Goal: Book appointment/travel/reservation

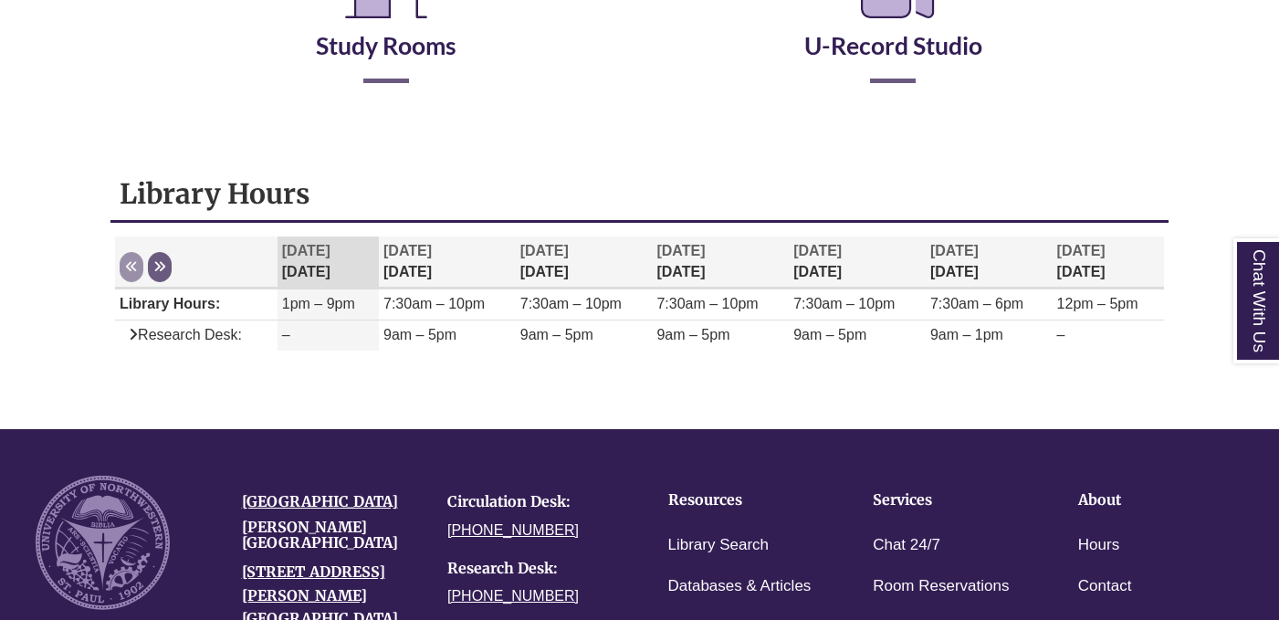
scroll to position [481, 0]
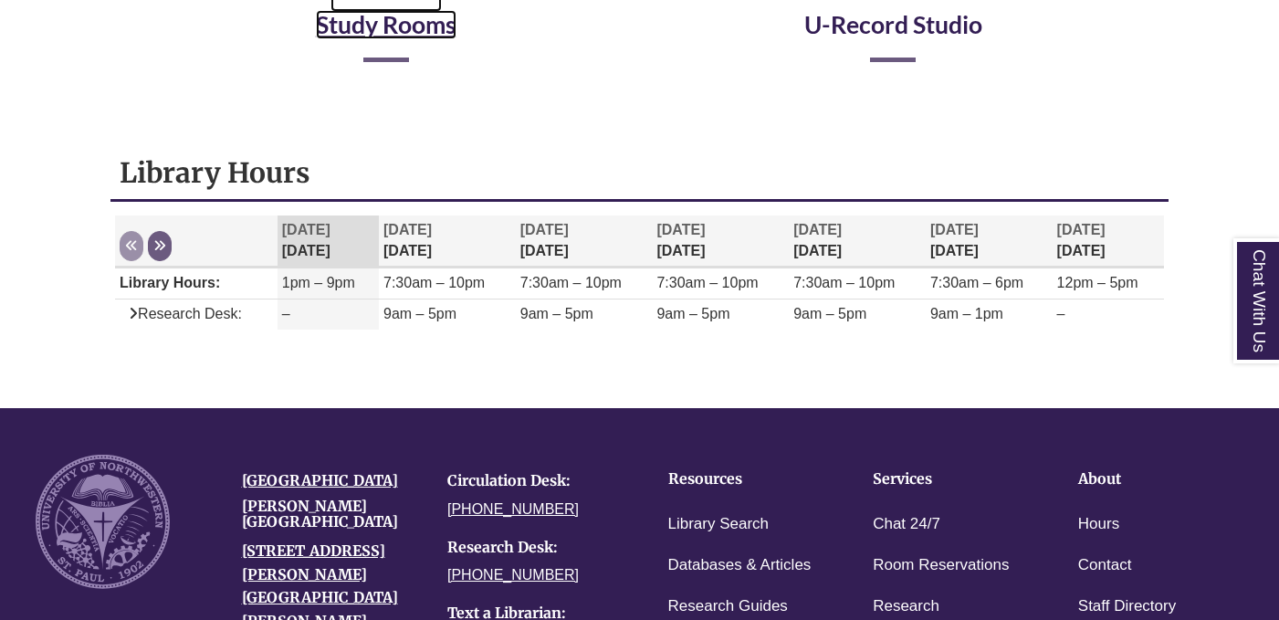
click at [389, 22] on link "Study Rooms" at bounding box center [386, 1] width 141 height 75
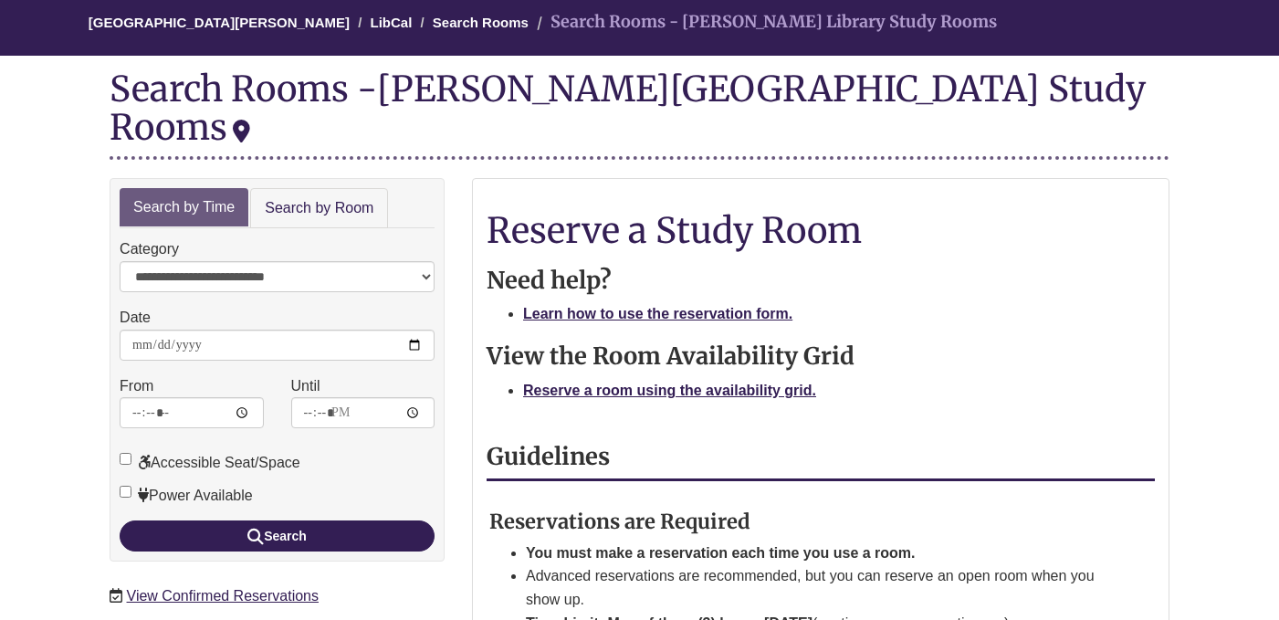
scroll to position [180, 0]
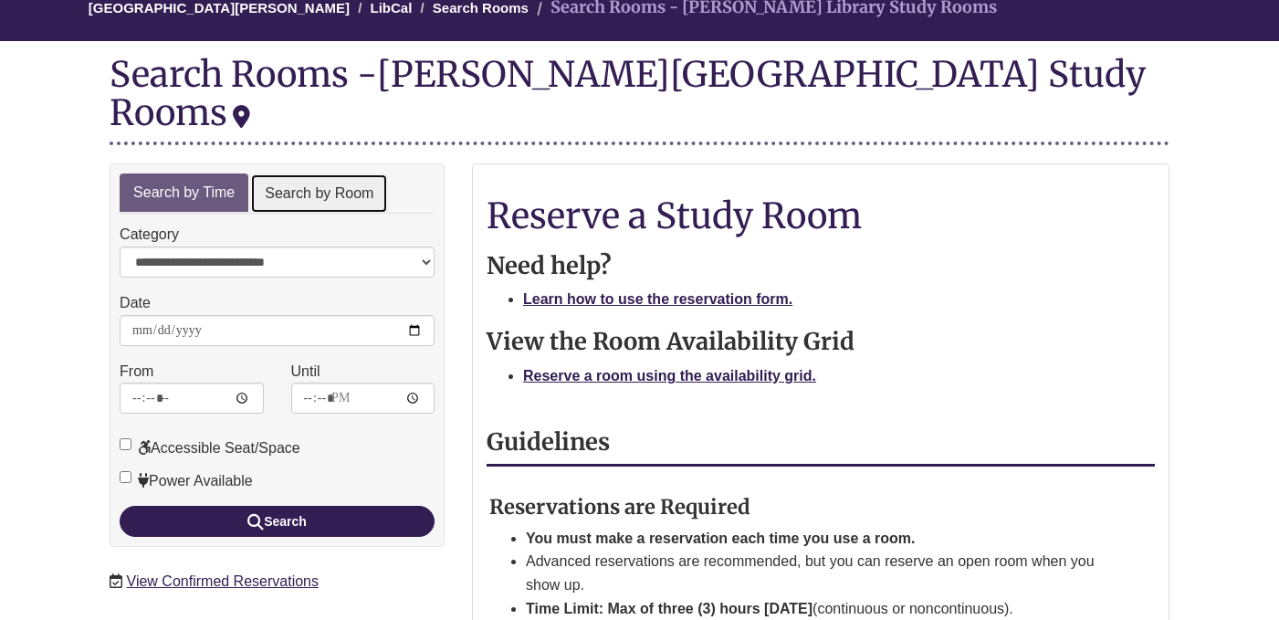
click at [308, 173] on link "Search by Room" at bounding box center [319, 193] width 138 height 41
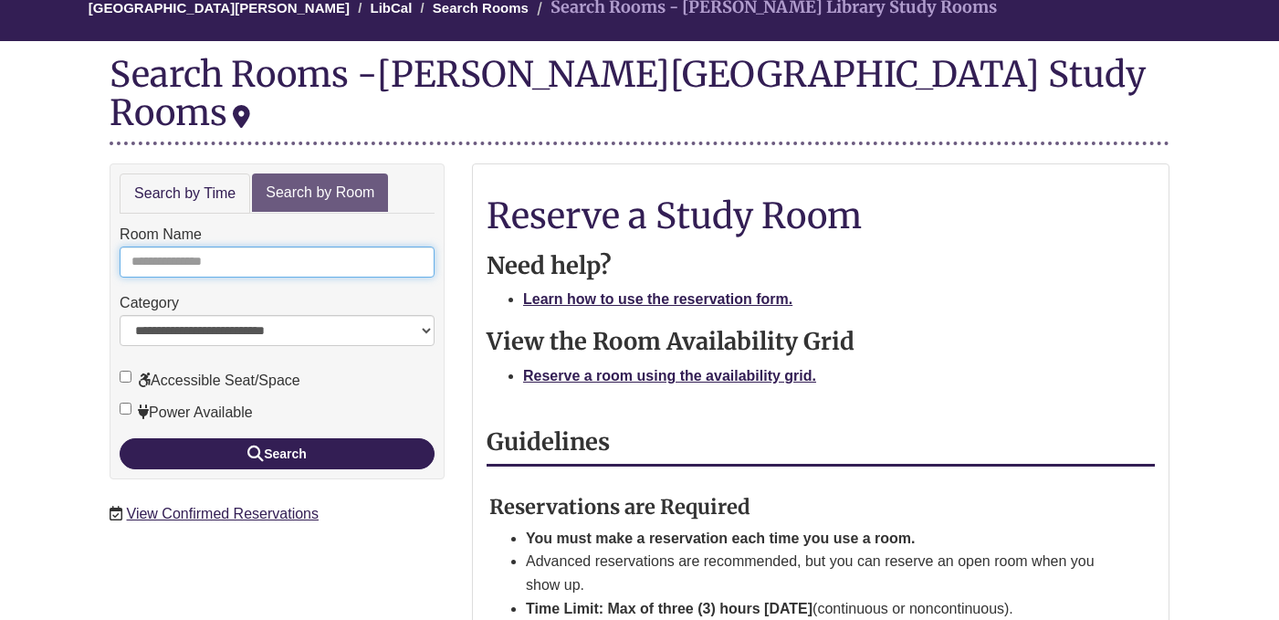
click at [264, 246] on input "Room Name" at bounding box center [277, 261] width 315 height 31
type input "*"
click at [246, 397] on form "**********" at bounding box center [277, 346] width 315 height 246
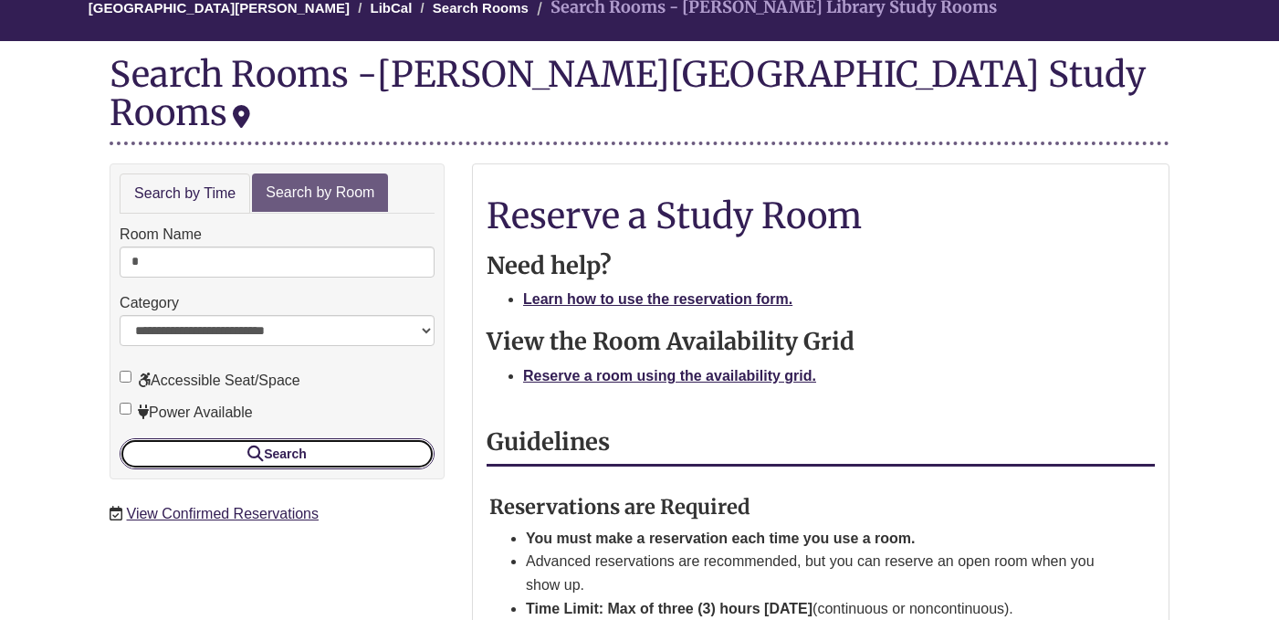
click at [352, 438] on button "Search" at bounding box center [277, 453] width 315 height 31
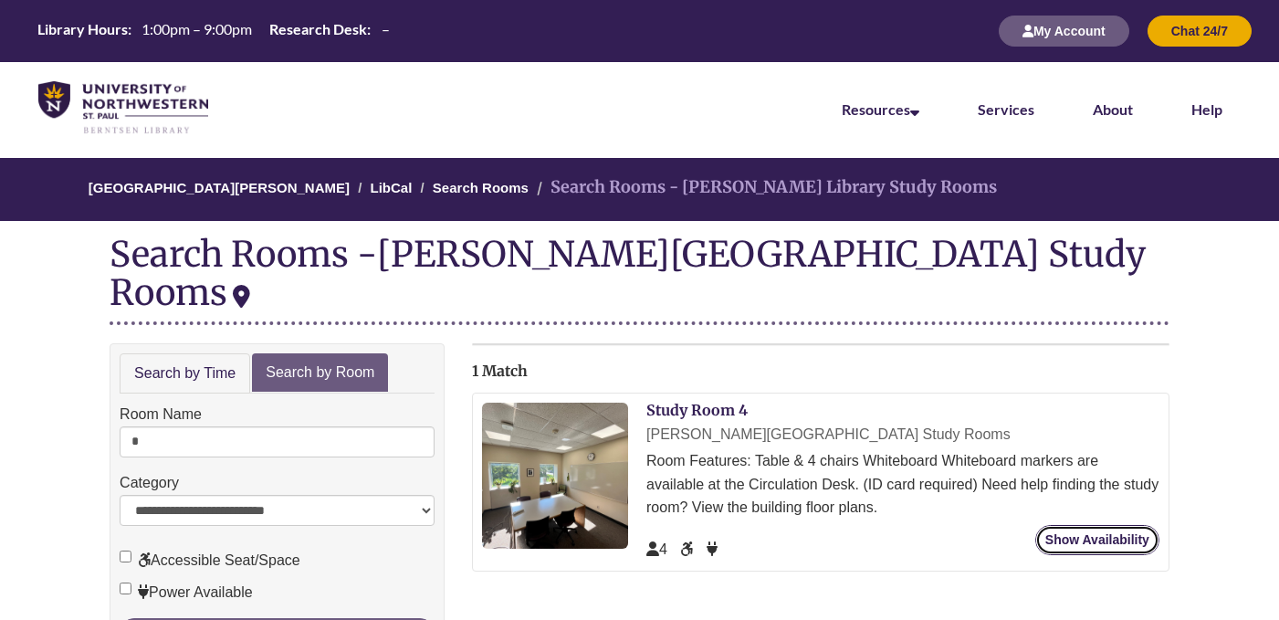
click at [1103, 525] on link "Show Availability" at bounding box center [1097, 540] width 124 height 30
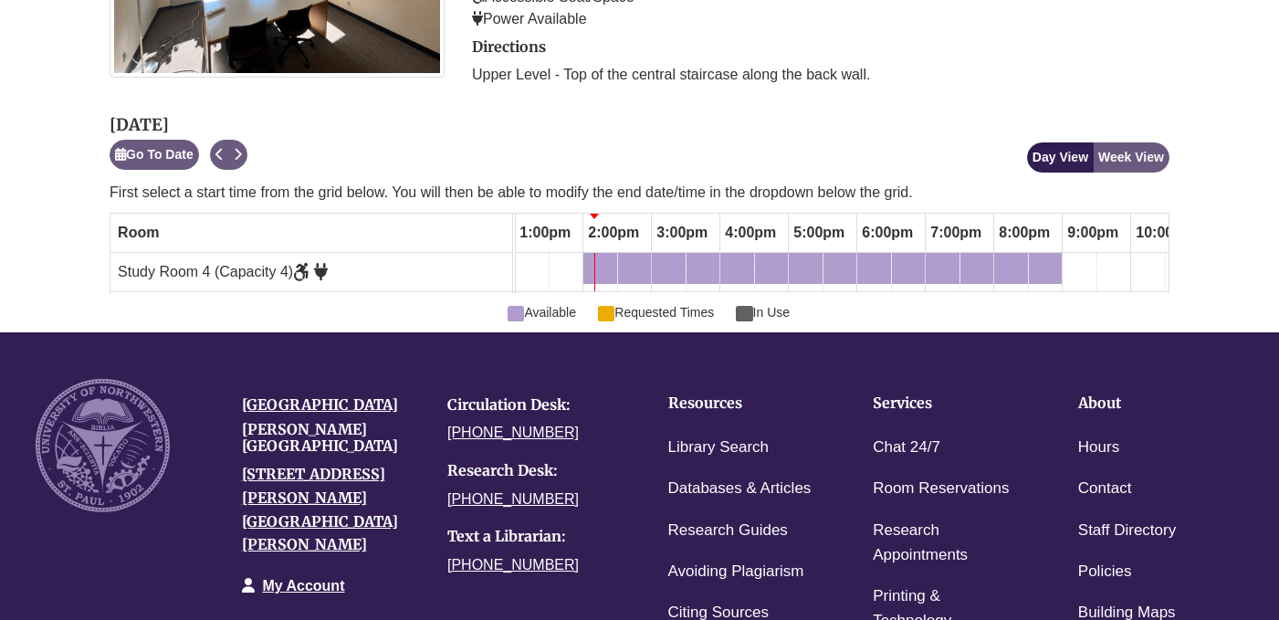
scroll to position [484, 0]
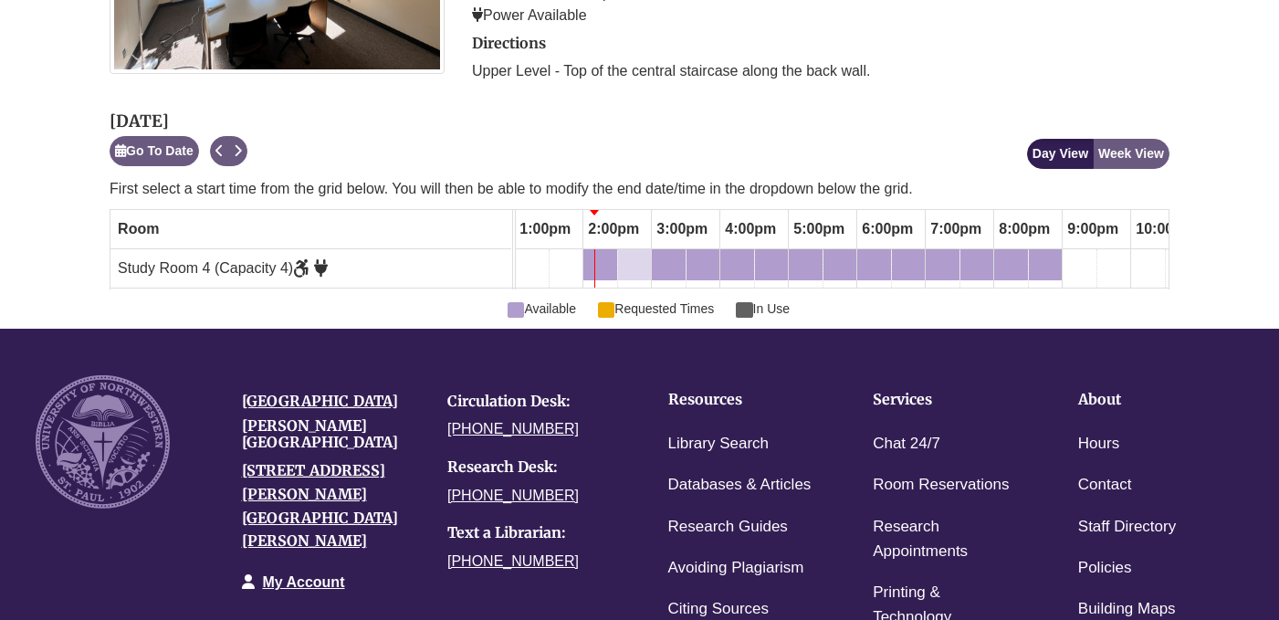
click at [637, 252] on link "2:30pm Sunday, September 7, 2025 - Study Room 4 - Available" at bounding box center [634, 264] width 33 height 31
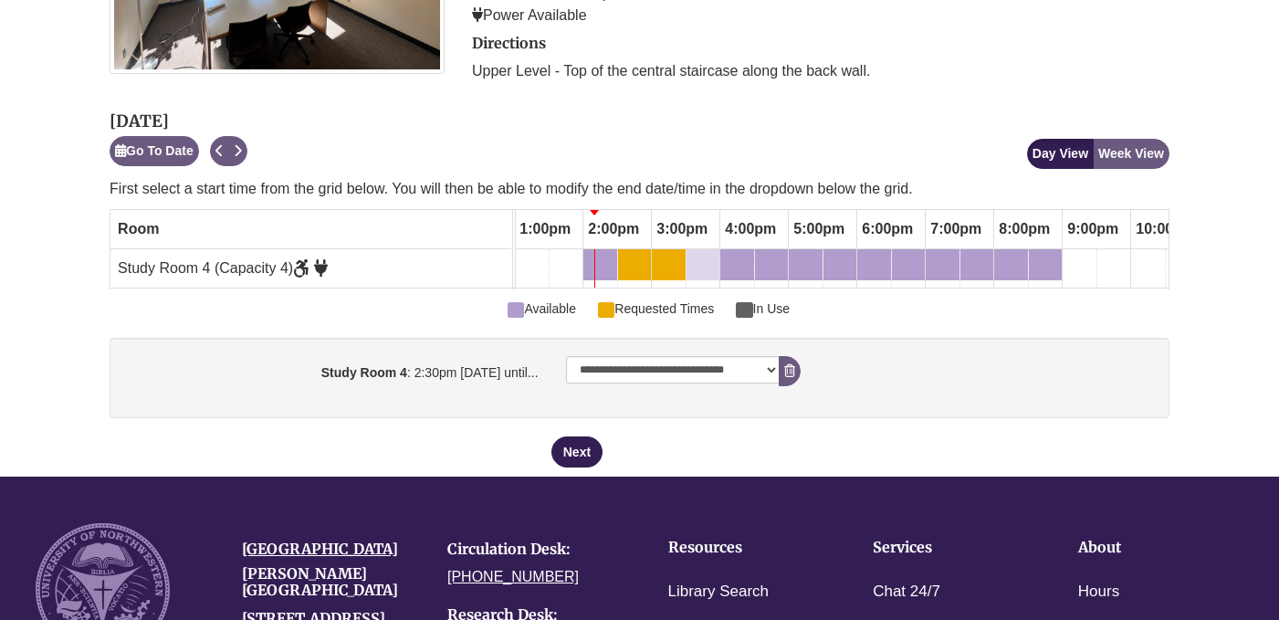
click at [708, 256] on div "3:30pm Sunday, September 7, 2025 - Study Room 4 - Available" at bounding box center [702, 265] width 29 height 20
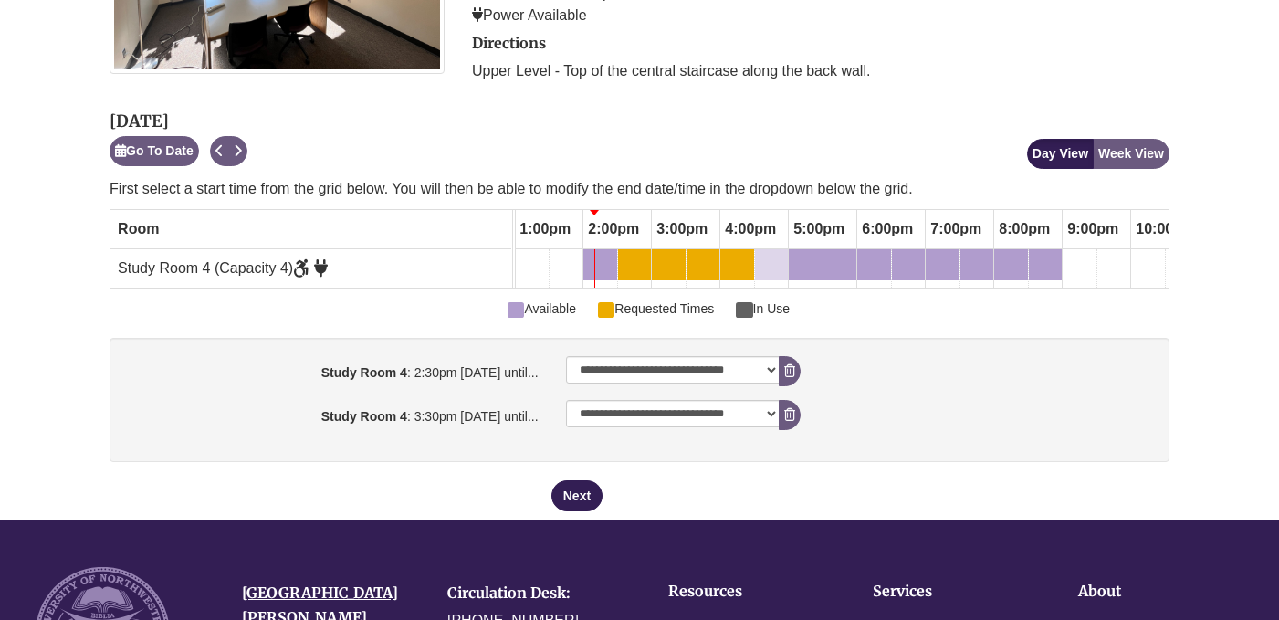
click at [766, 256] on div "4:30pm Sunday, September 7, 2025 - Study Room 4 - Available" at bounding box center [771, 265] width 29 height 20
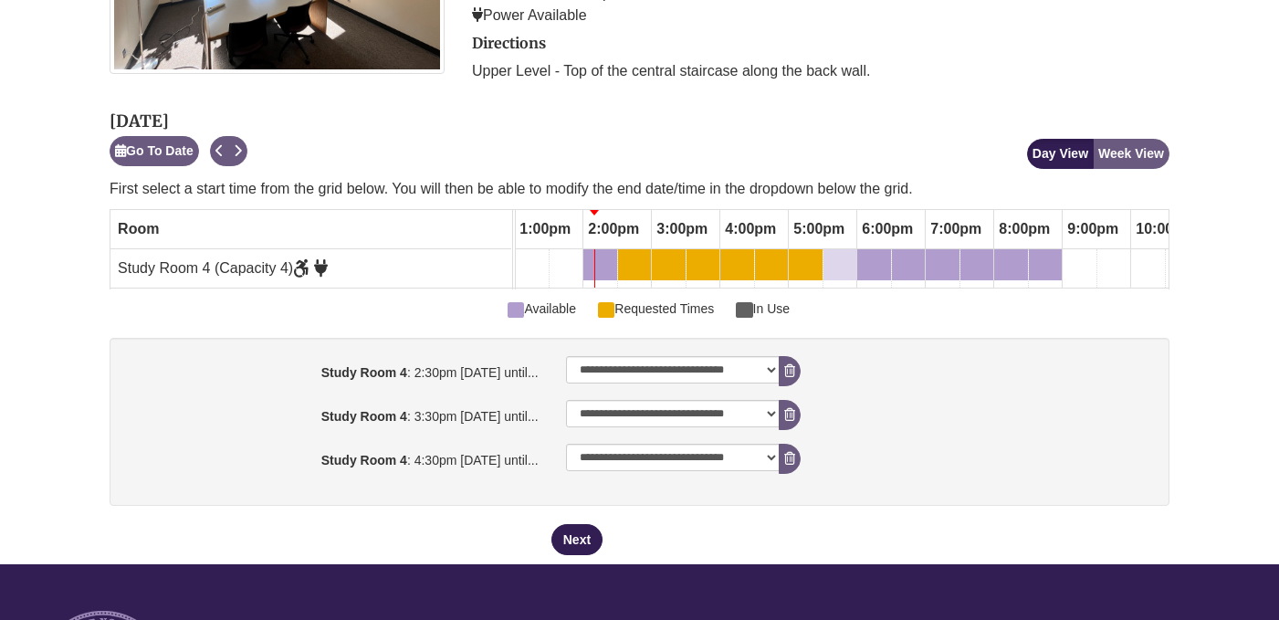
click at [839, 261] on div "5:30pm Sunday, September 7, 2025 - Study Room 4 - Available" at bounding box center [839, 265] width 29 height 20
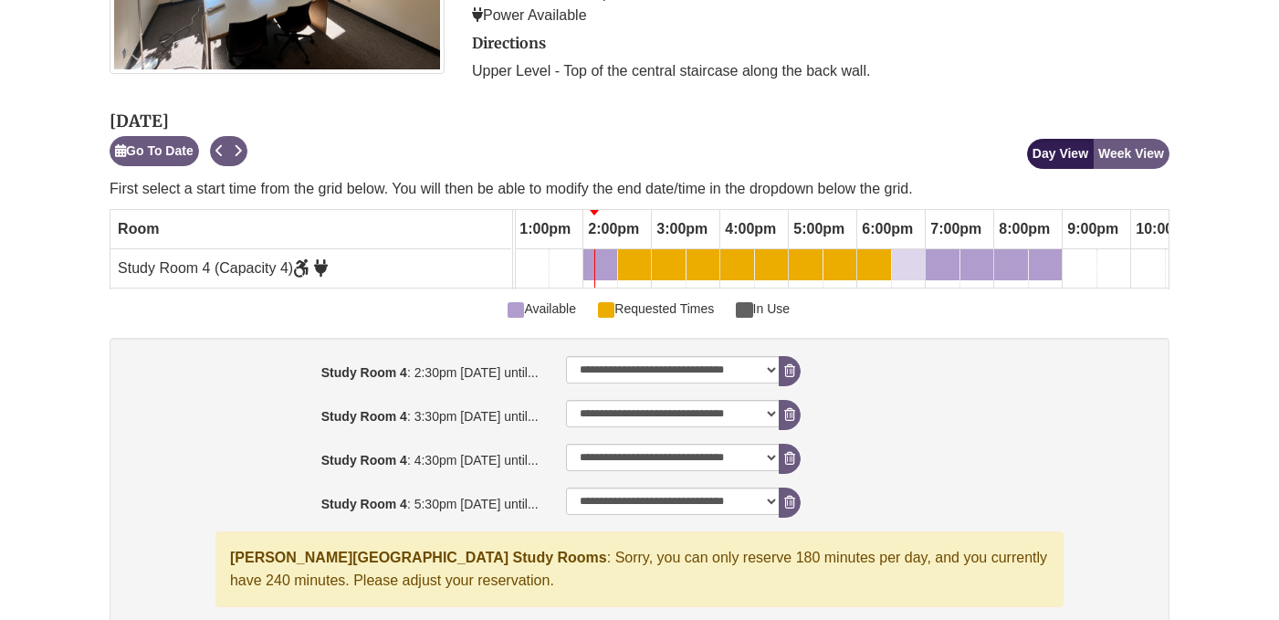
click at [905, 266] on div "6:30pm Sunday, September 7, 2025 - Study Room 4 - Available" at bounding box center [908, 265] width 29 height 20
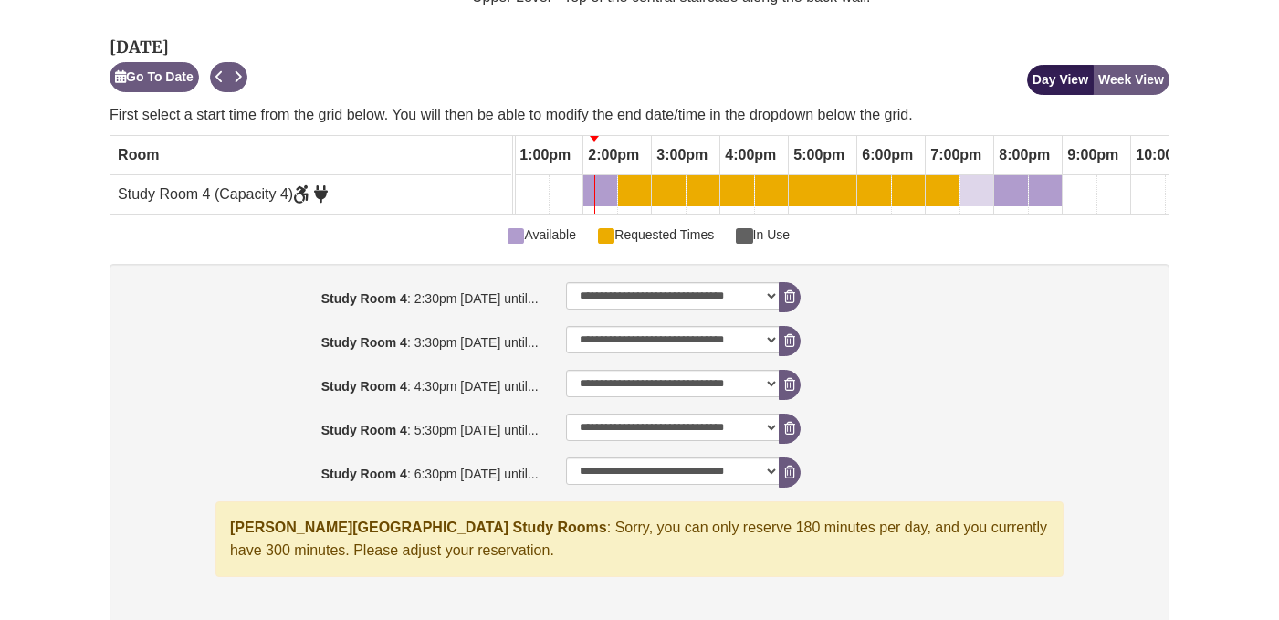
scroll to position [563, 0]
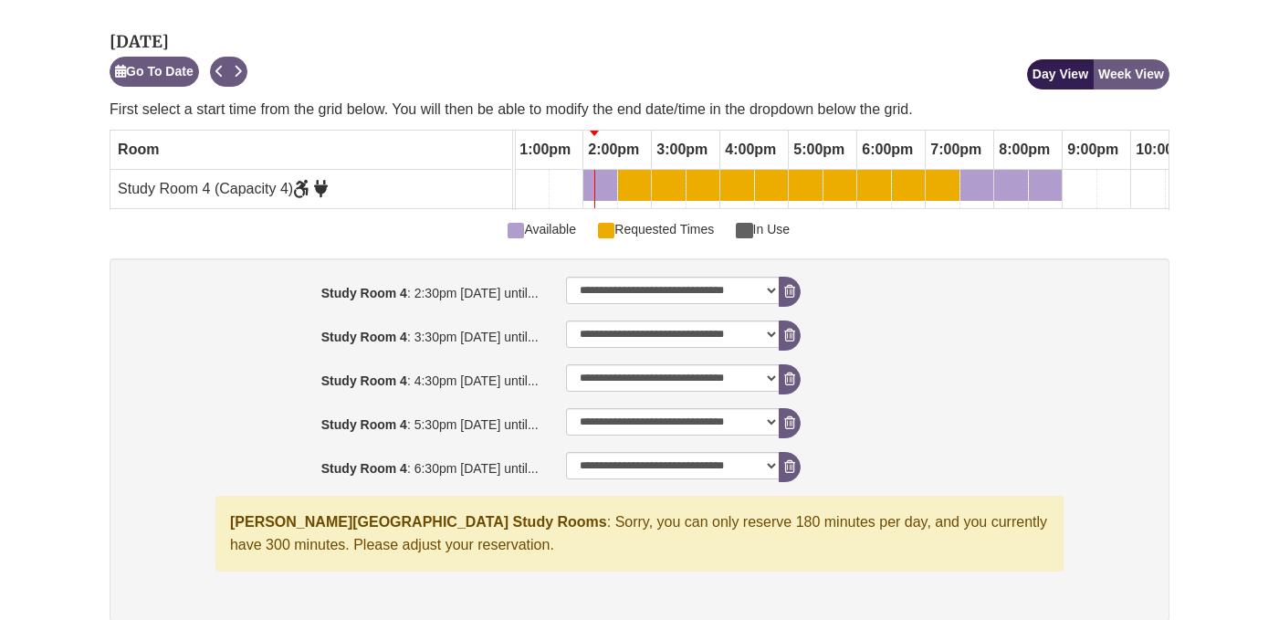
click at [640, 173] on link "2:30pm Sunday, September 7, 2025 - Study Room 4 - Available" at bounding box center [634, 185] width 33 height 31
click at [641, 177] on div "2:30pm Sunday, September 7, 2025 - Study Room 4 - Requested Times" at bounding box center [634, 185] width 29 height 20
click at [888, 189] on link "6:00pm Sunday, September 7, 2025 - Study Room 4 - Available" at bounding box center [874, 185] width 34 height 31
click at [982, 198] on link "7:30pm Sunday, September 7, 2025 - Study Room 4 - Available" at bounding box center [976, 185] width 33 height 31
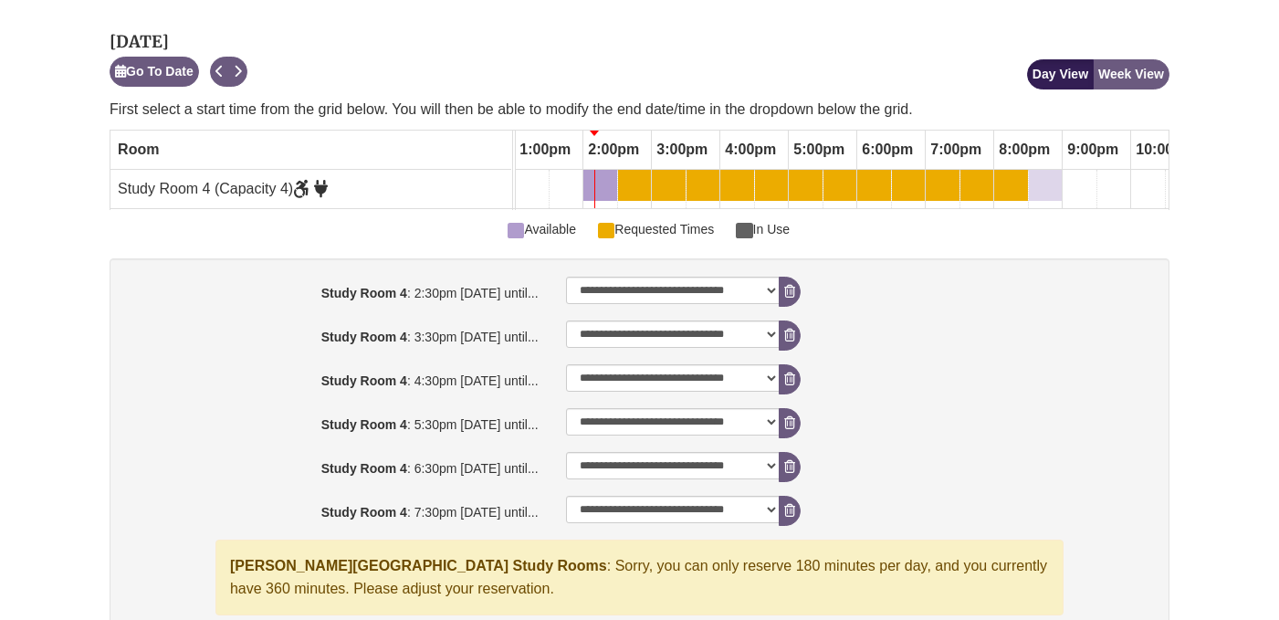
click at [1053, 192] on div "8:30pm Sunday, September 7, 2025 - Study Room 4 - Available" at bounding box center [1044, 185] width 29 height 20
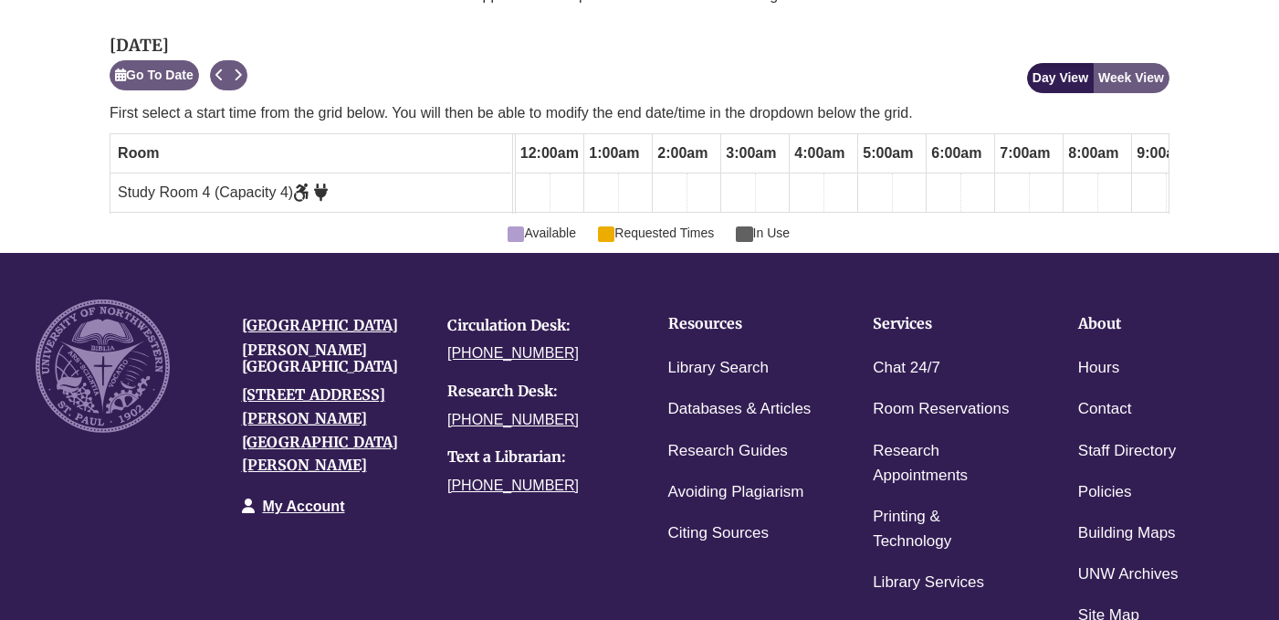
scroll to position [0, 891]
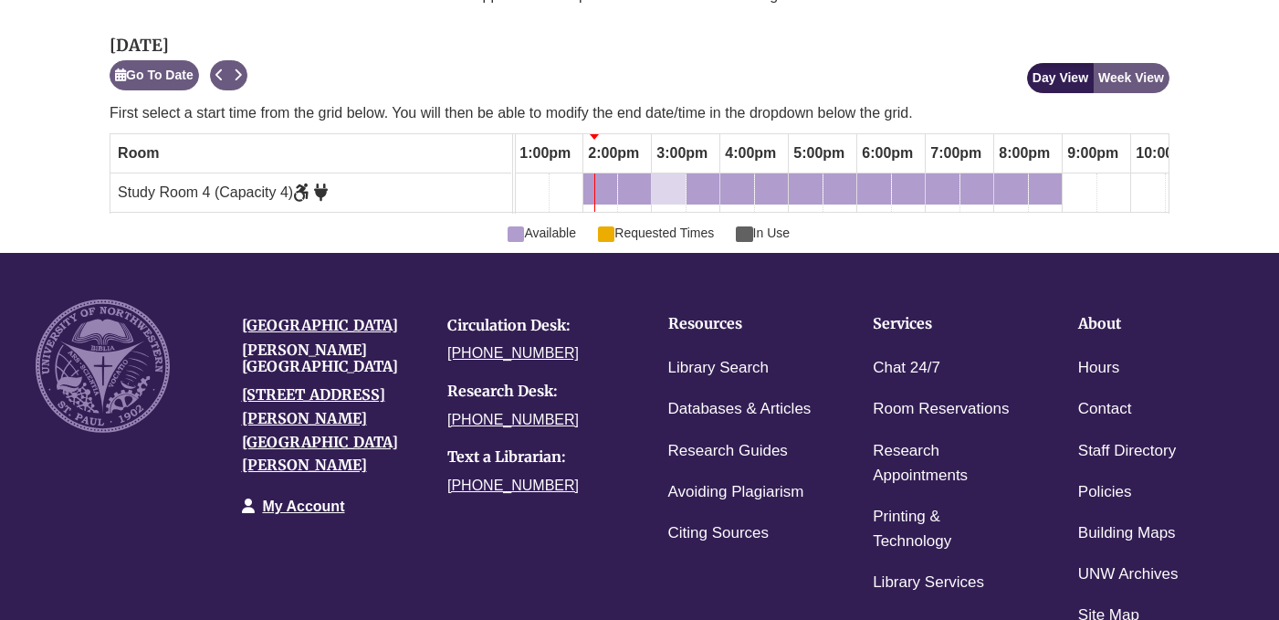
click at [675, 187] on div "3:00pm Sunday, September 7, 2025 - Study Room 4 - Available" at bounding box center [668, 189] width 30 height 20
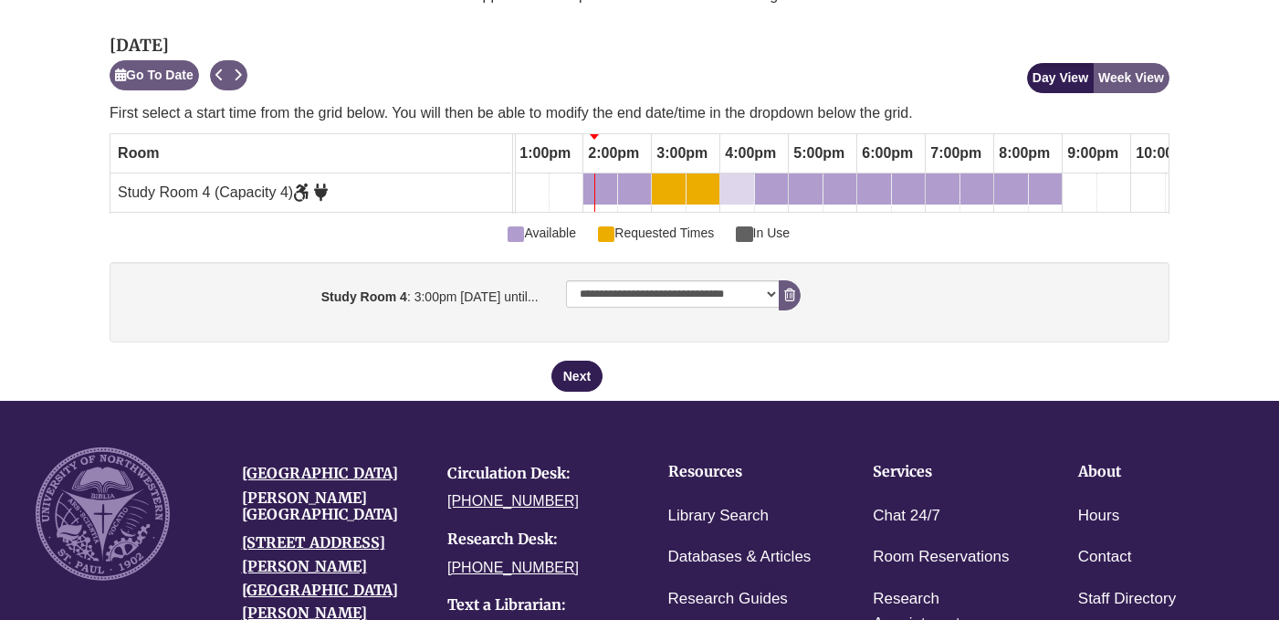
click at [733, 183] on div "4:00pm Sunday, September 7, 2025 - Study Room 4 - Available" at bounding box center [737, 189] width 30 height 20
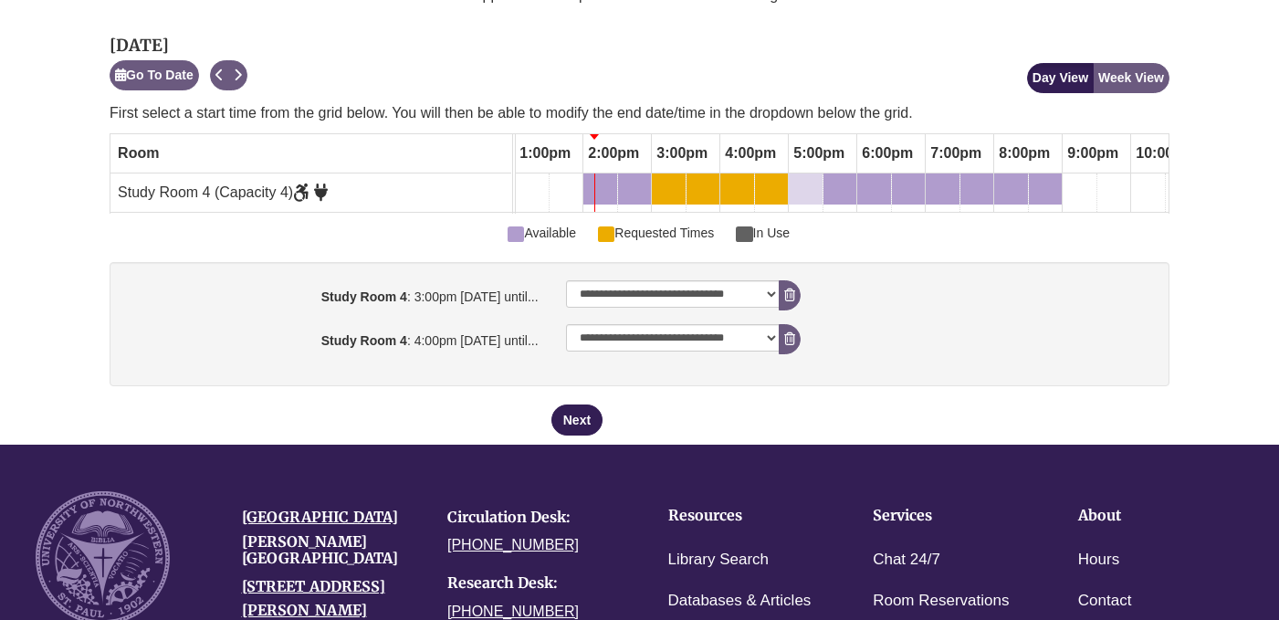
click at [802, 184] on div "5:00pm Sunday, September 7, 2025 - Study Room 4 - Available" at bounding box center [805, 189] width 30 height 20
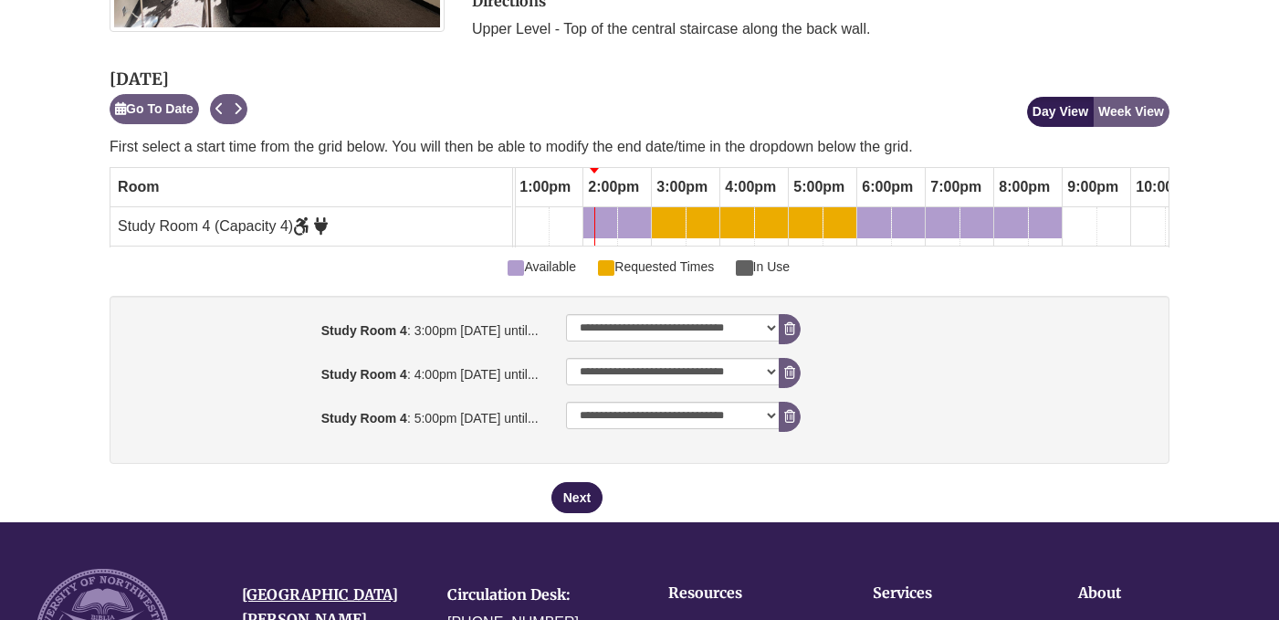
scroll to position [528, 0]
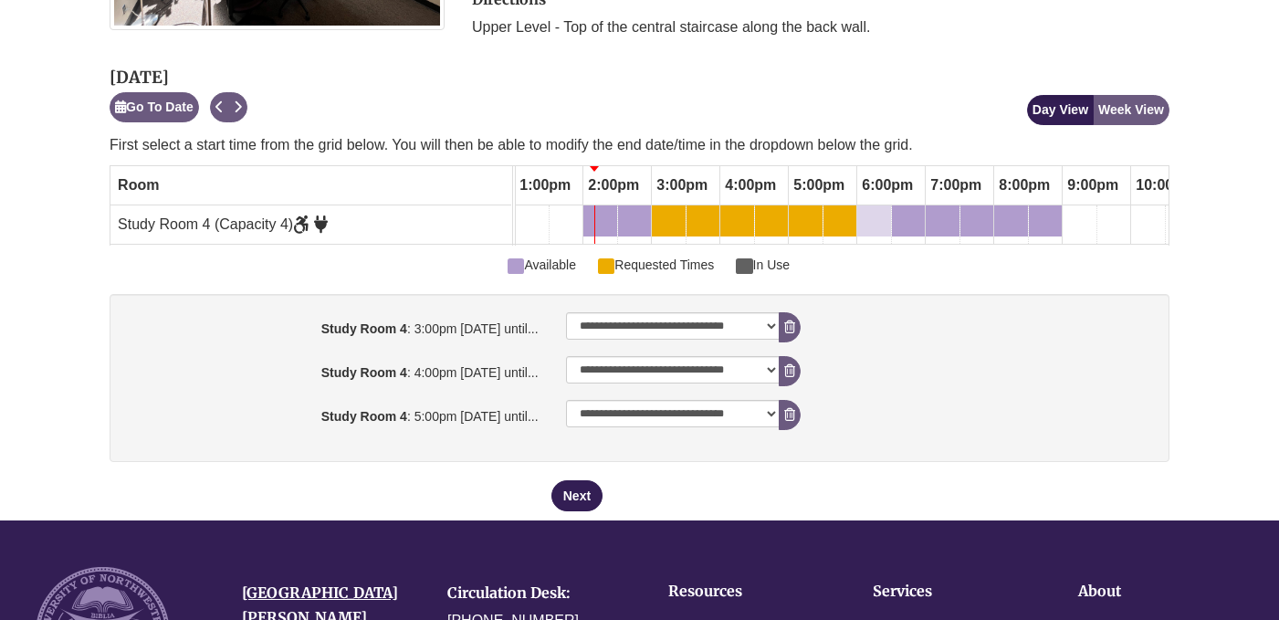
click at [874, 212] on div "6:00pm Sunday, September 7, 2025 - Study Room 4 - Available" at bounding box center [874, 221] width 30 height 20
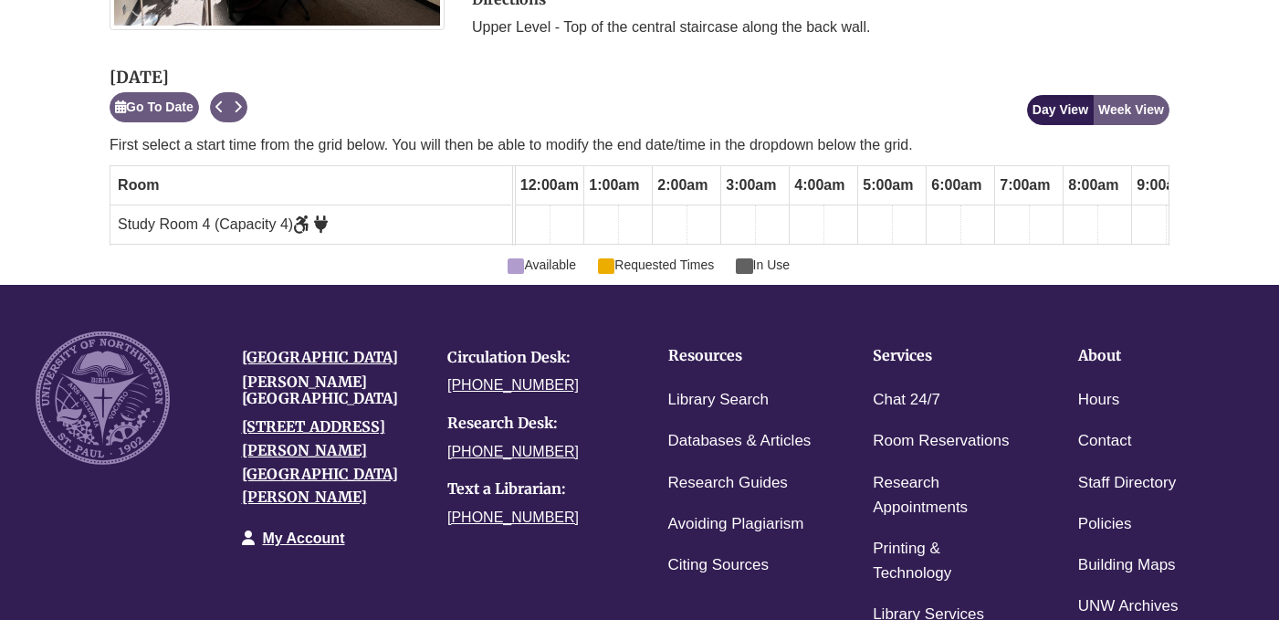
scroll to position [0, 891]
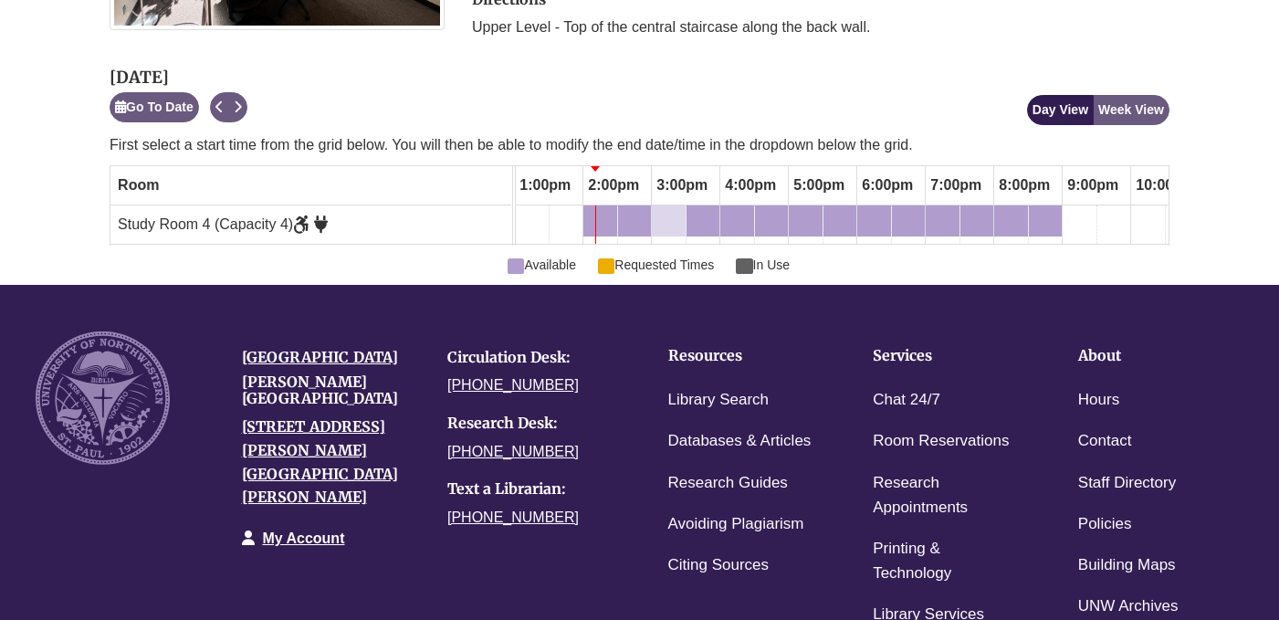
click at [664, 207] on link "3:00pm Sunday, September 7, 2025 - Study Room 4 - Available" at bounding box center [669, 220] width 34 height 31
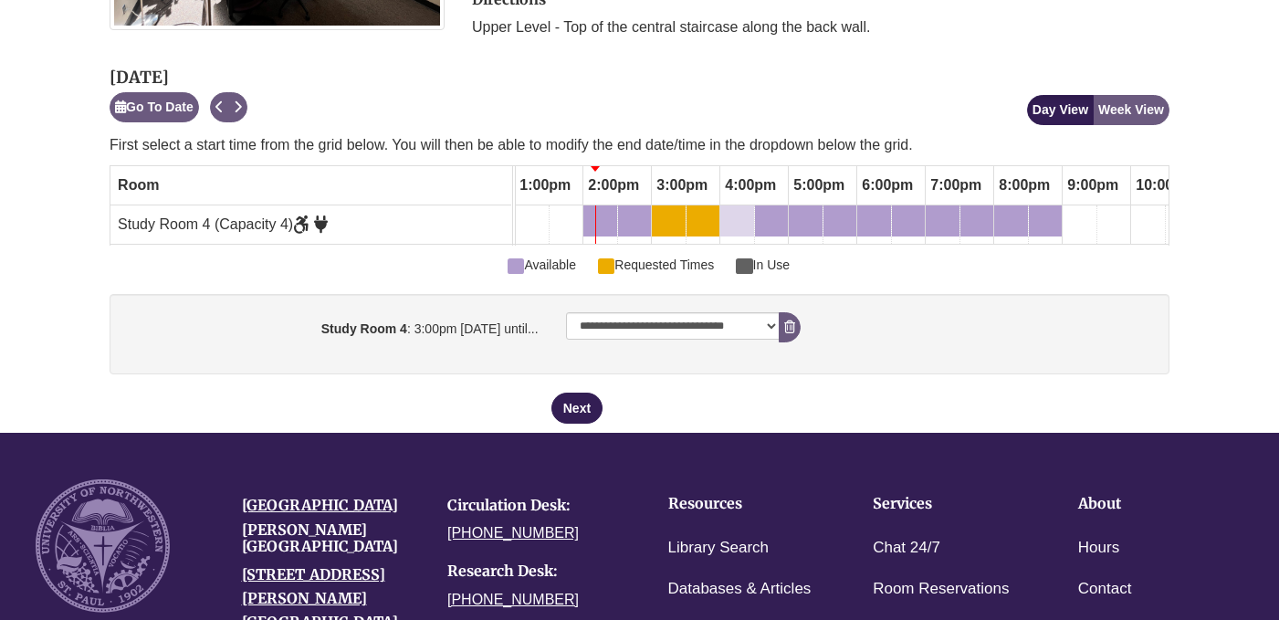
click at [737, 206] on link "4:00pm Sunday, September 7, 2025 - Study Room 4 - Available" at bounding box center [737, 220] width 34 height 31
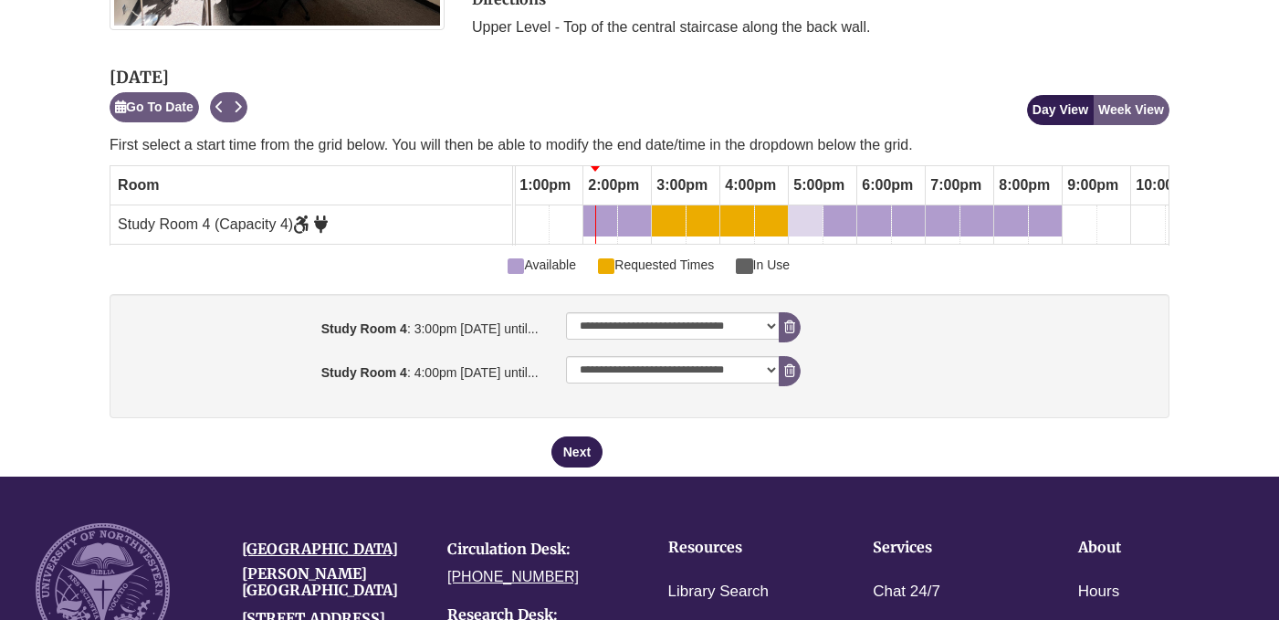
click at [804, 214] on div "5:00pm Sunday, September 7, 2025 - Study Room 4 - Available" at bounding box center [805, 221] width 30 height 20
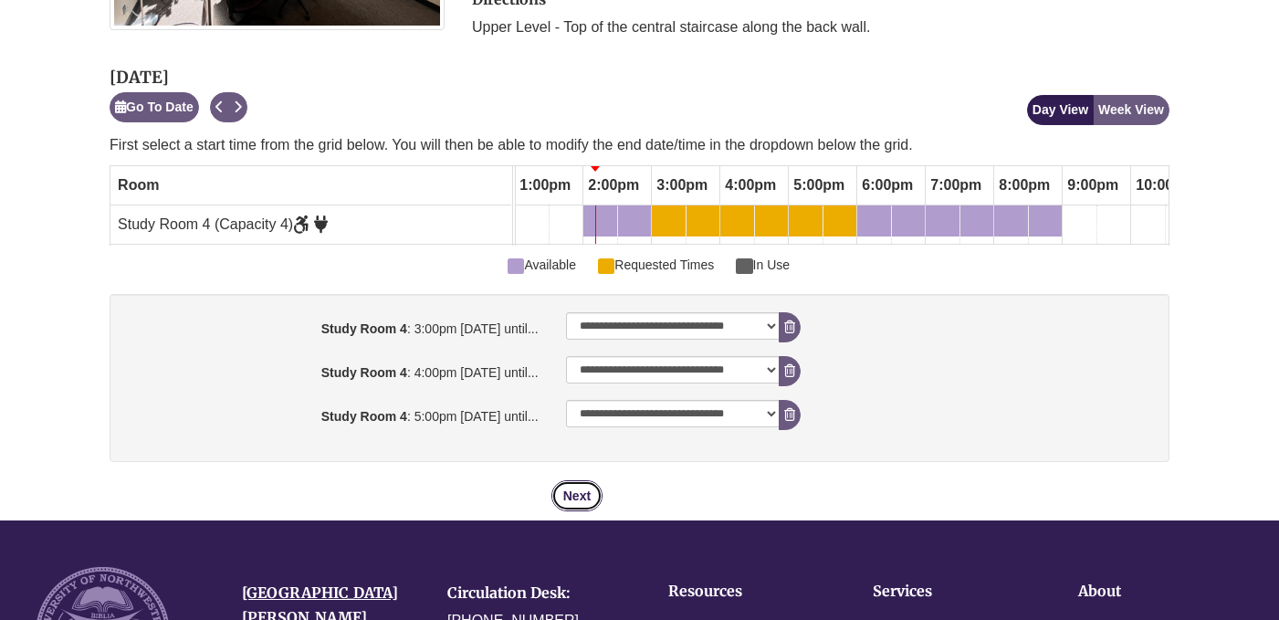
click at [585, 488] on button "Next" at bounding box center [576, 495] width 51 height 31
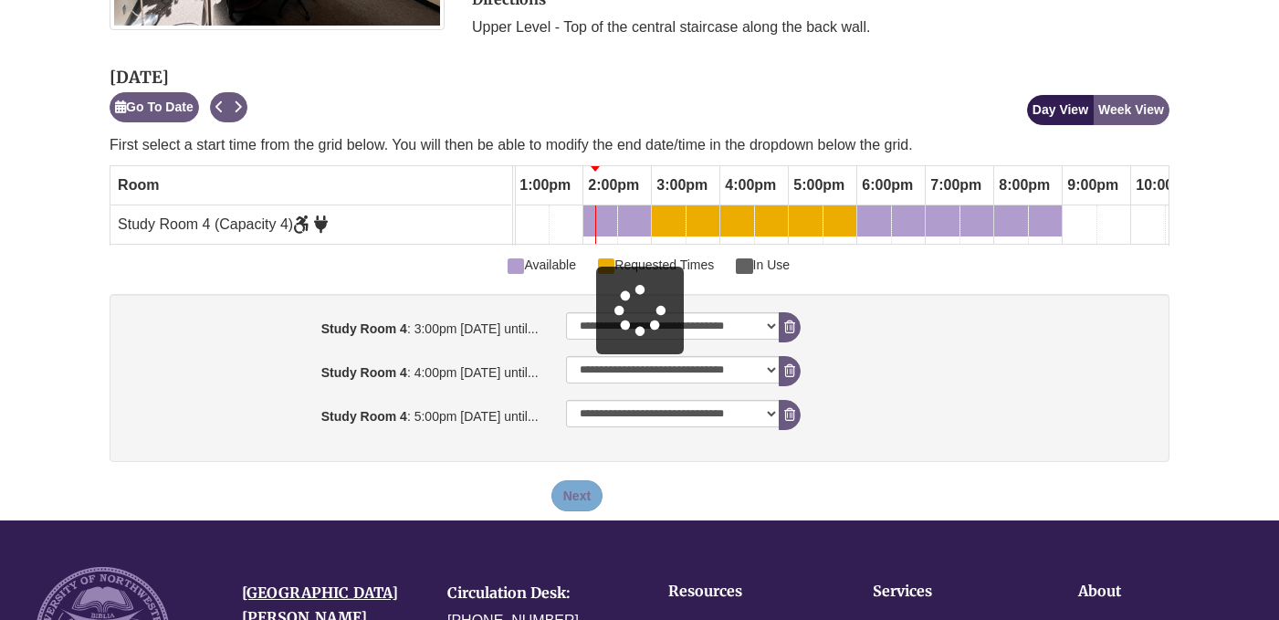
scroll to position [0, 0]
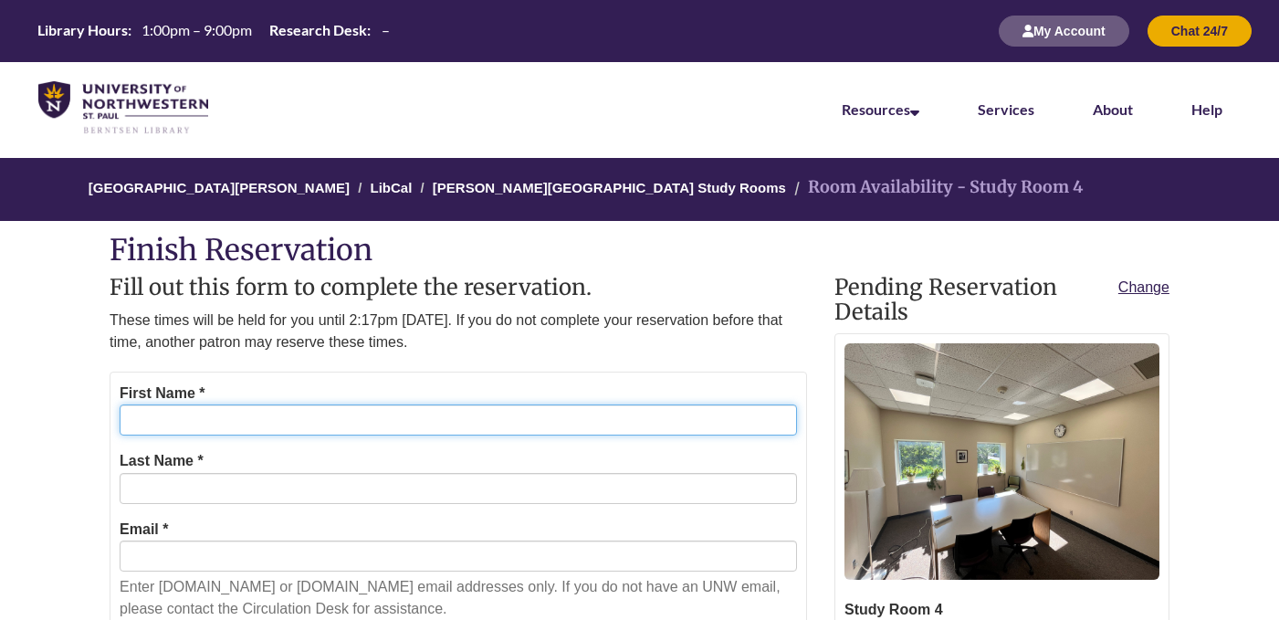
click at [427, 415] on input "First Name *" at bounding box center [458, 419] width 677 height 31
type input "******"
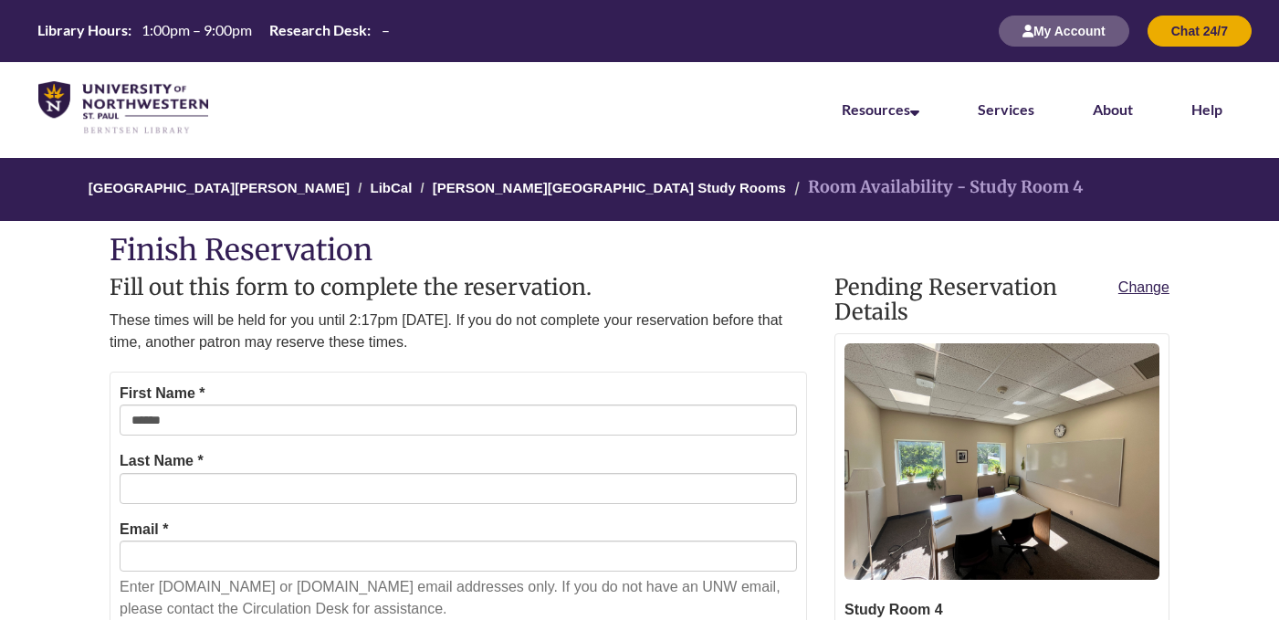
type input "******"
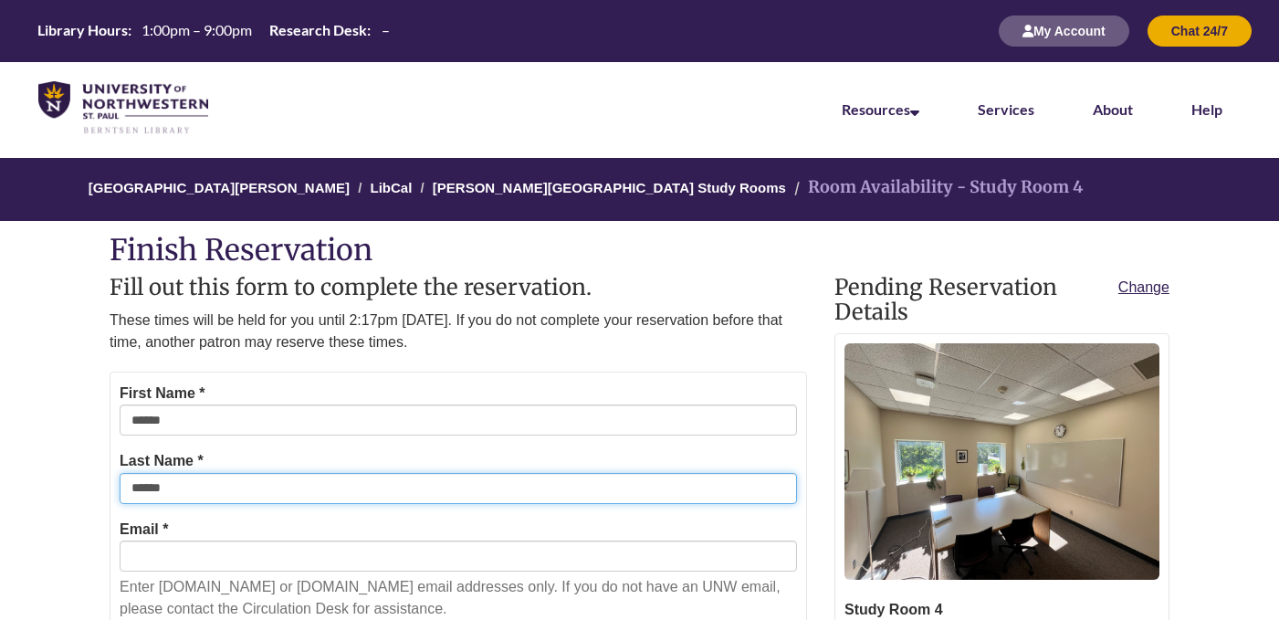
type input "**********"
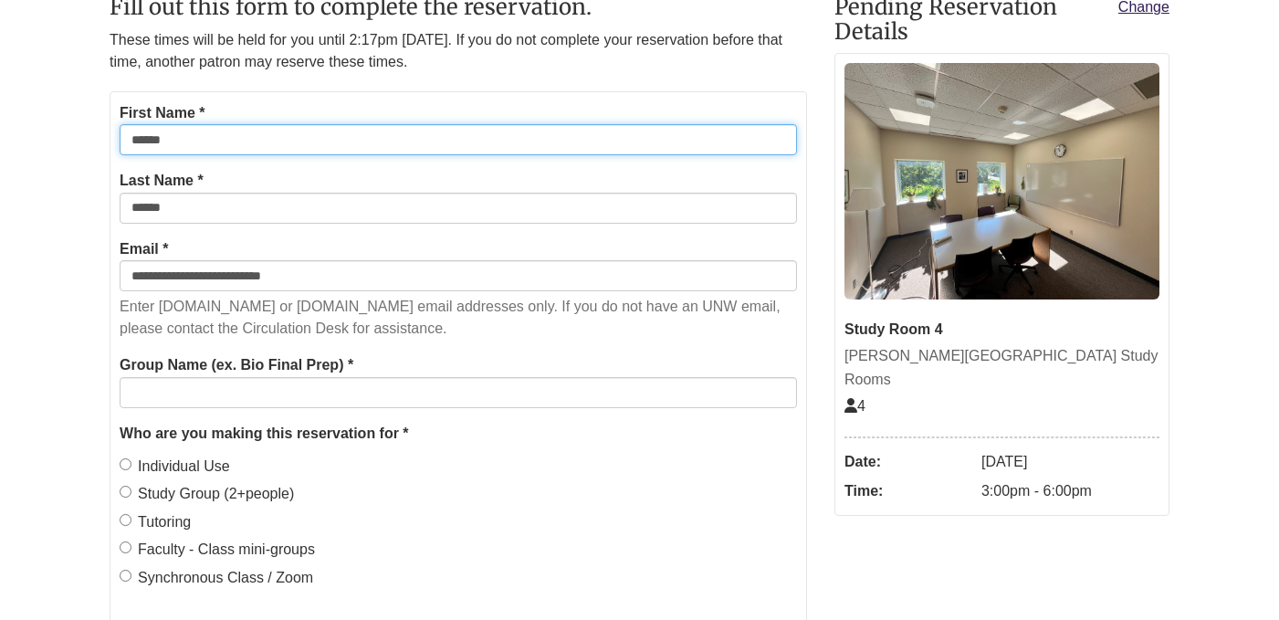
scroll to position [287, 0]
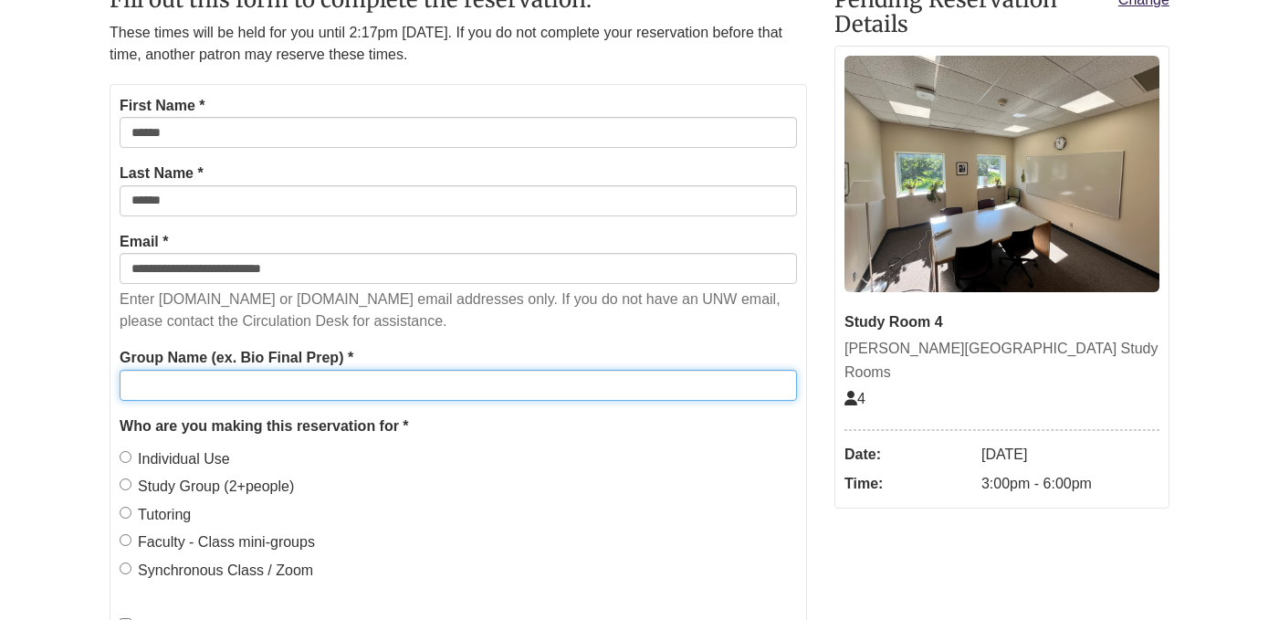
click at [305, 384] on input "Group Name (ex. Bio Final Prep) *" at bounding box center [458, 385] width 677 height 31
type input "****"
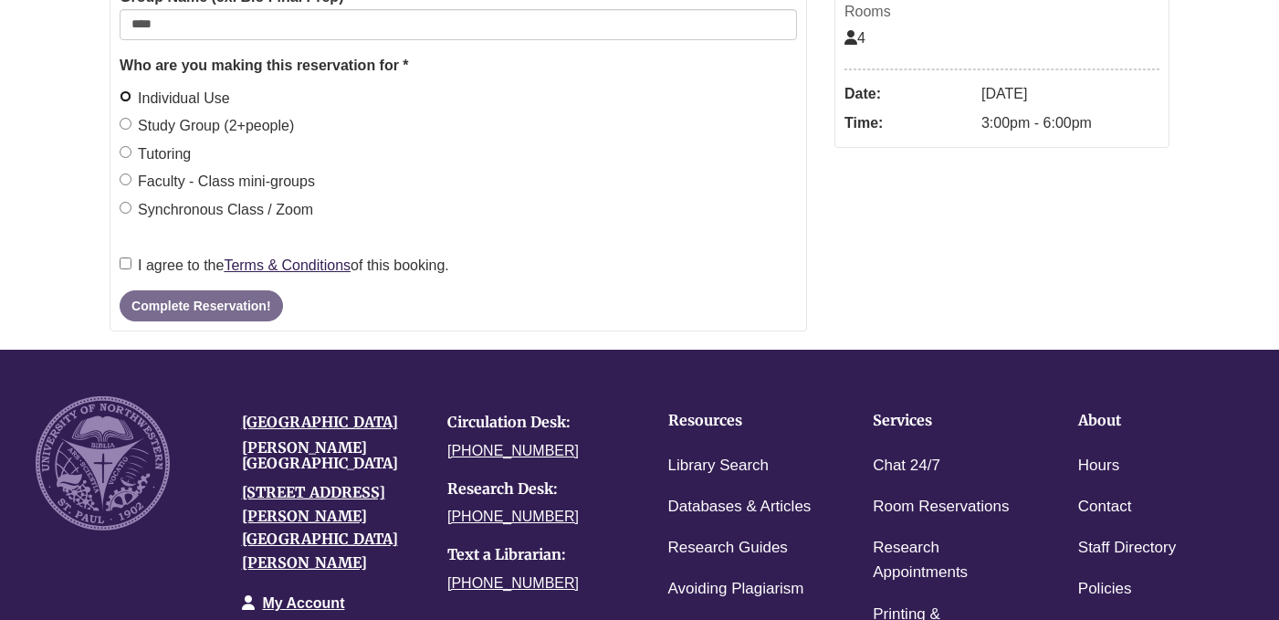
scroll to position [656, 0]
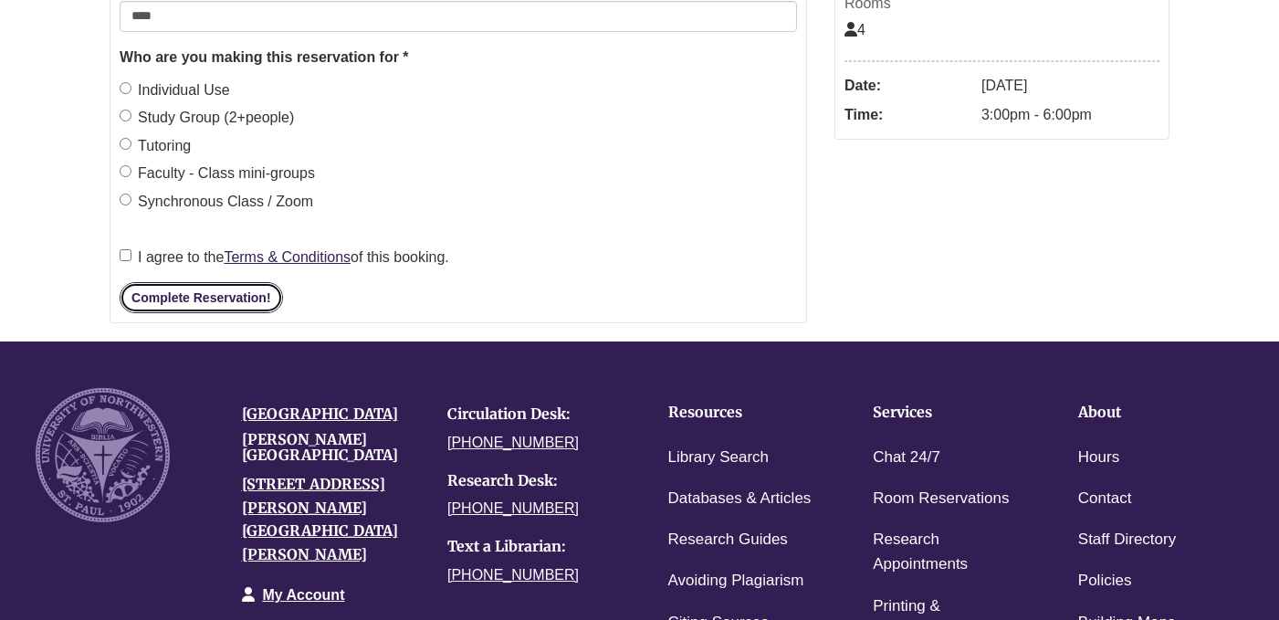
click at [172, 302] on button "Complete Reservation!" at bounding box center [201, 297] width 162 height 31
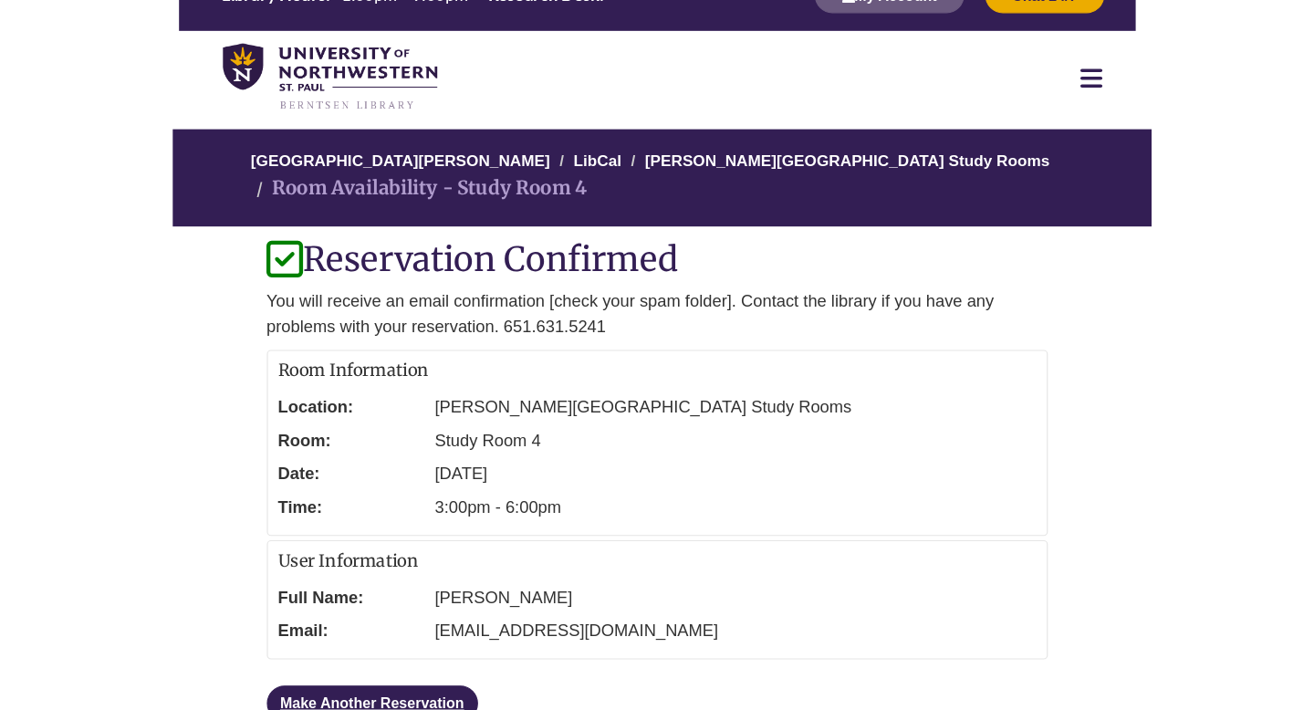
scroll to position [0, 0]
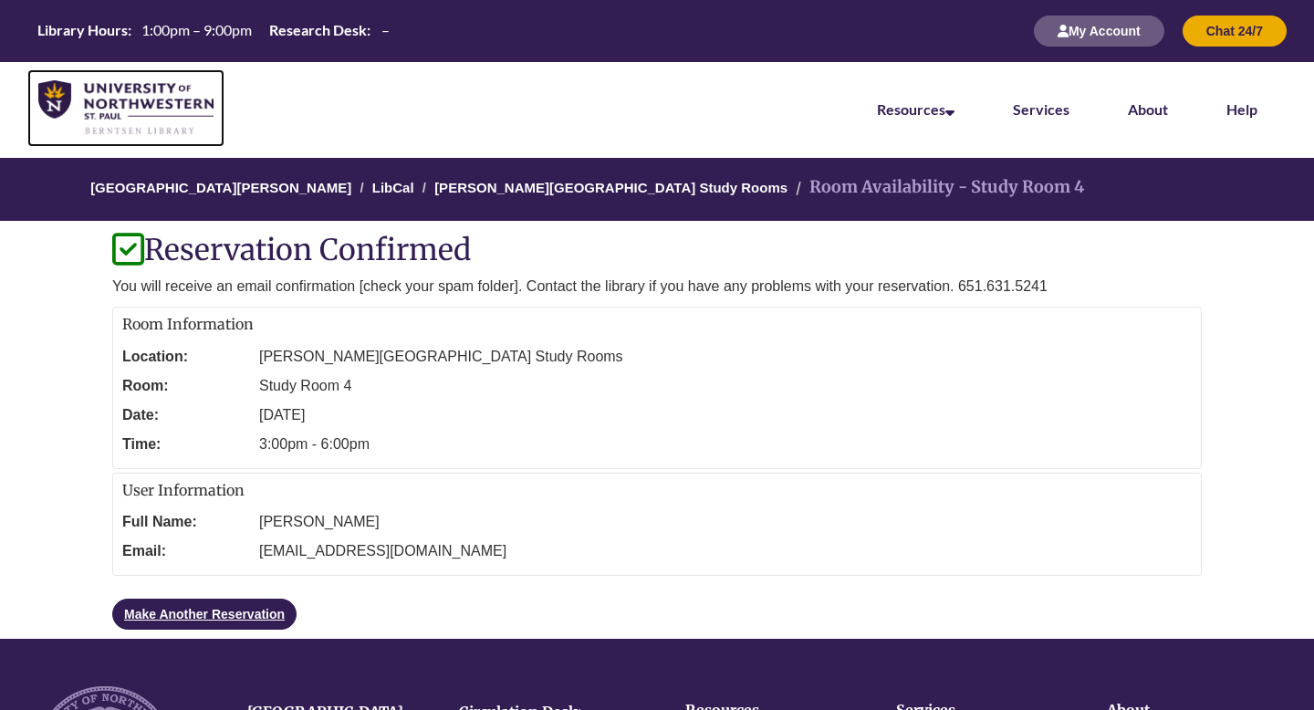
click at [120, 97] on img at bounding box center [125, 108] width 175 height 56
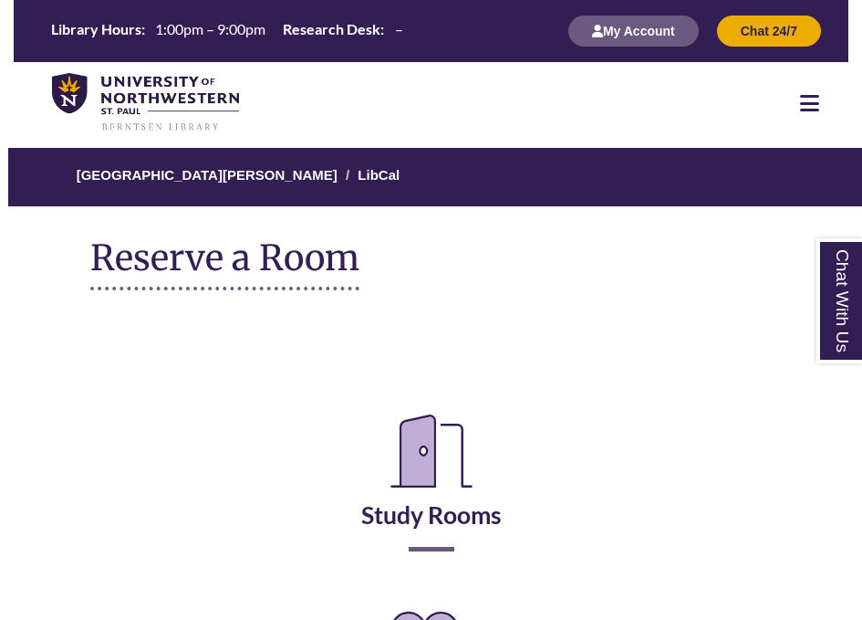
click at [441, 529] on h2 "Study Rooms" at bounding box center [431, 476] width 601 height 152
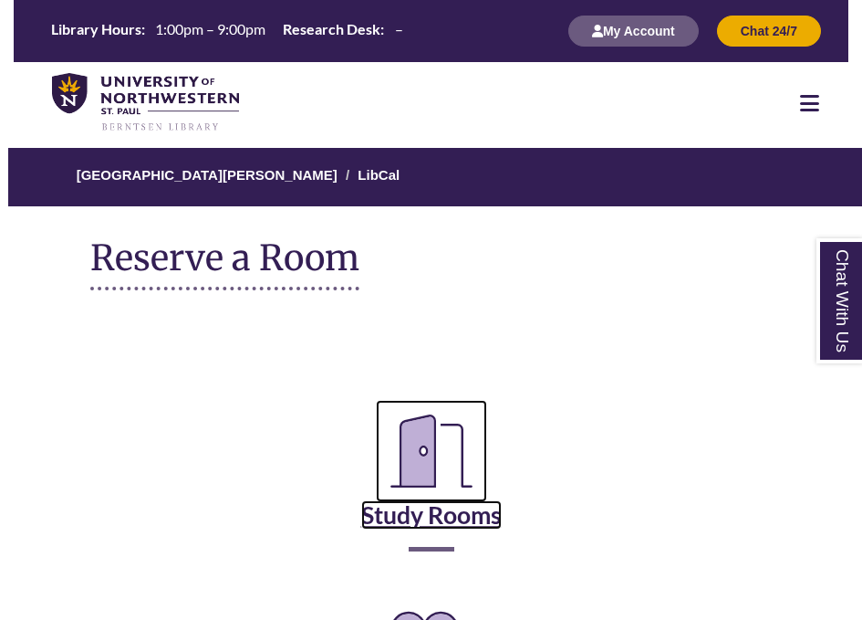
click at [435, 518] on link "Study Rooms" at bounding box center [431, 492] width 141 height 75
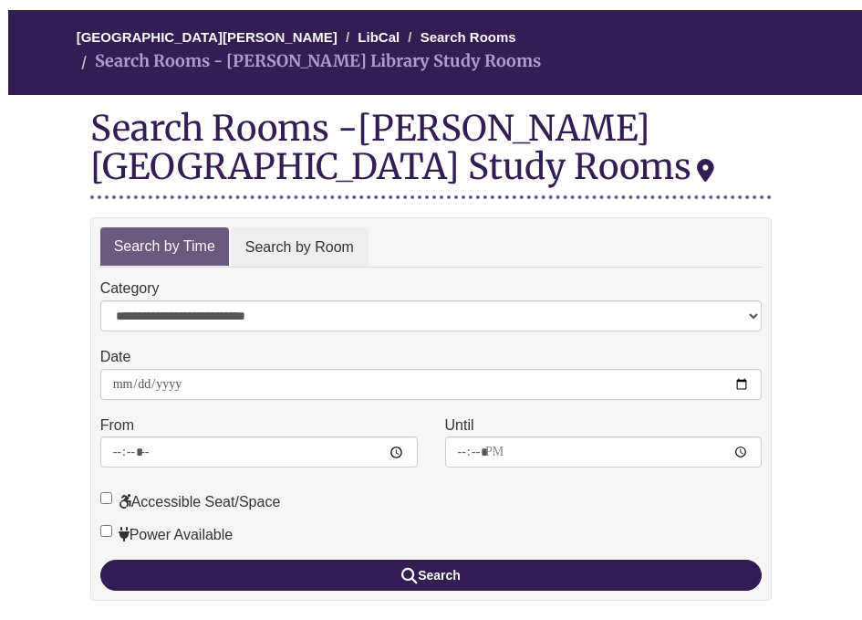
scroll to position [151, 0]
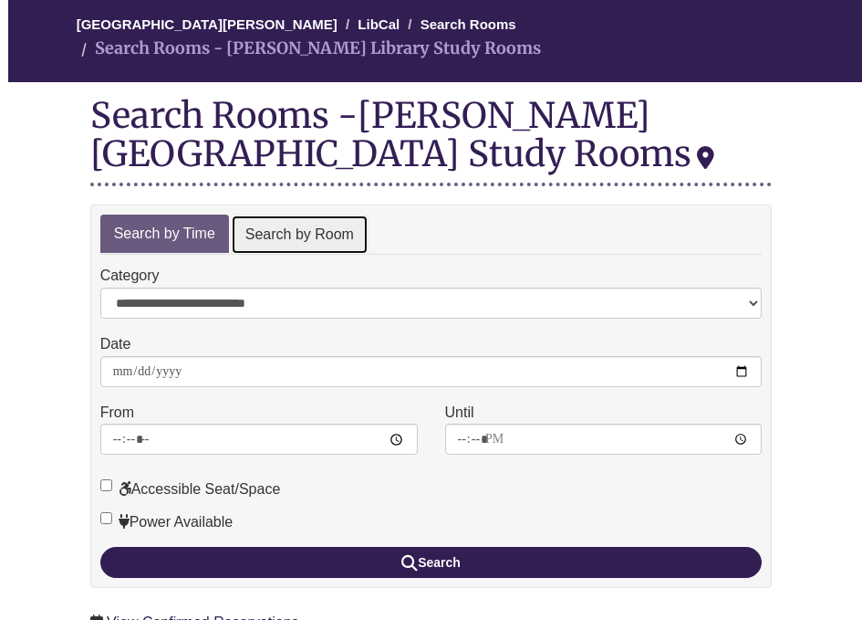
click at [327, 235] on link "Search by Room" at bounding box center [300, 234] width 138 height 41
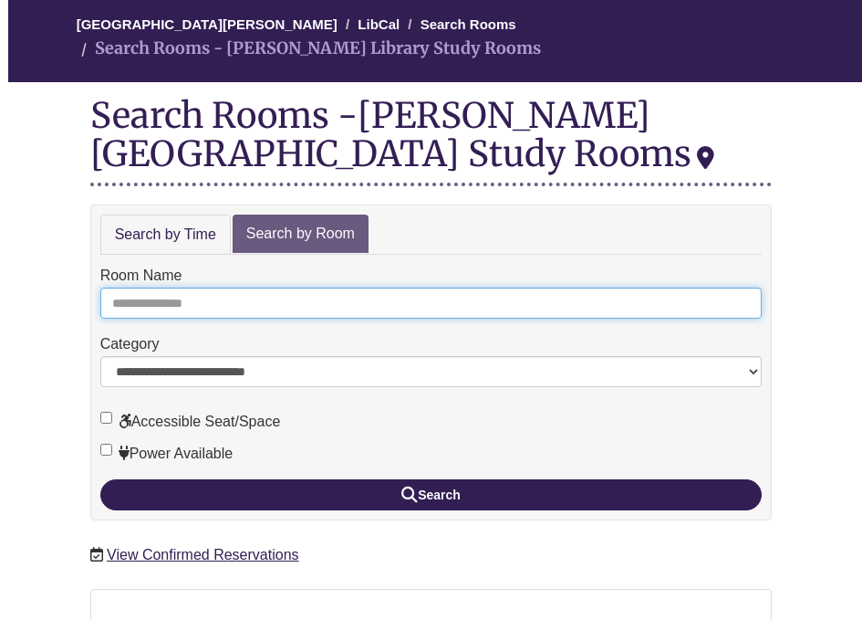
click at [292, 305] on input "Room Name" at bounding box center [431, 302] width 663 height 31
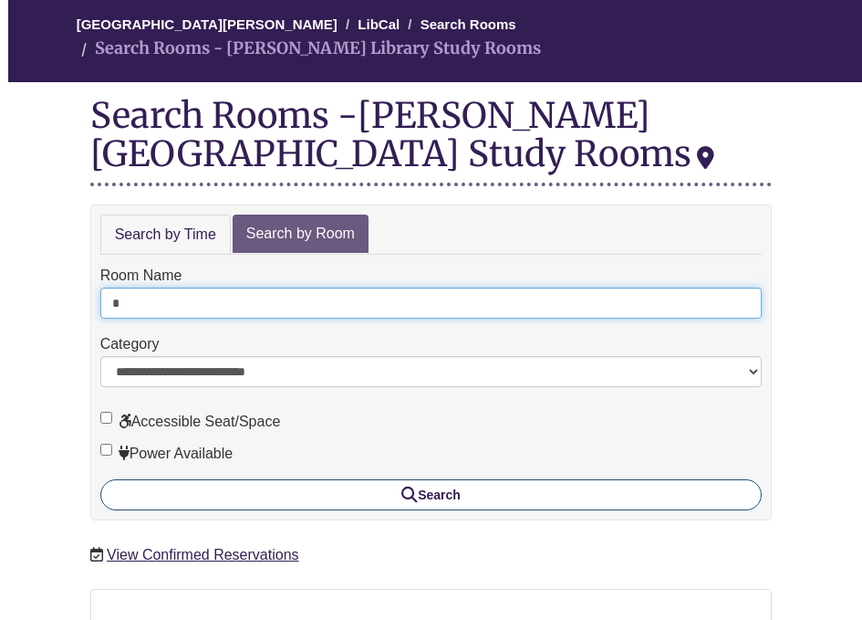
type input "*"
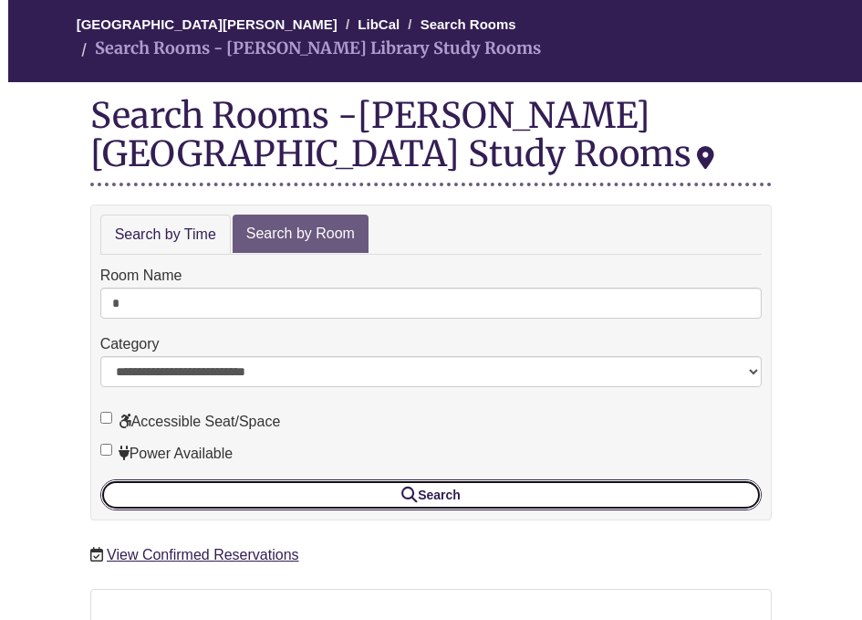
click at [255, 486] on button "Search" at bounding box center [431, 494] width 663 height 31
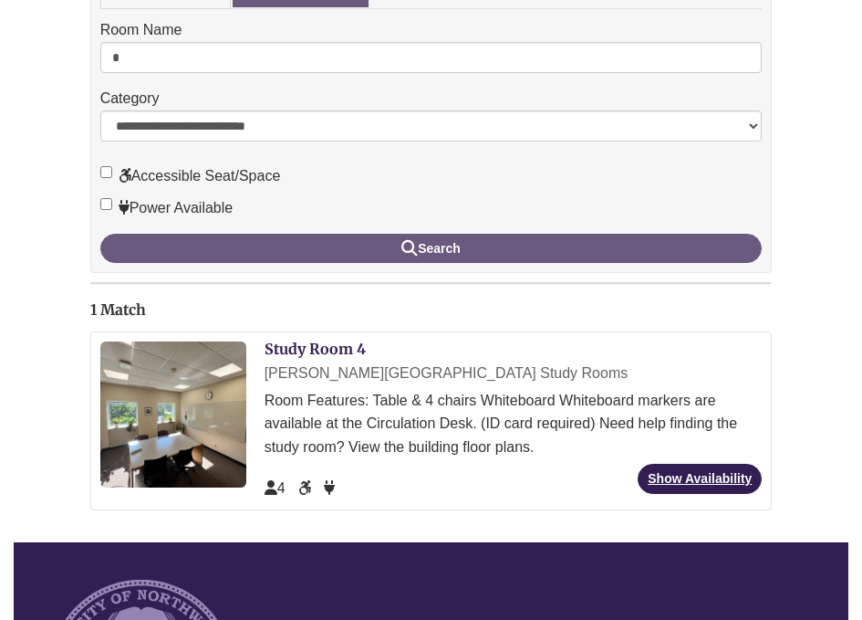
scroll to position [412, 0]
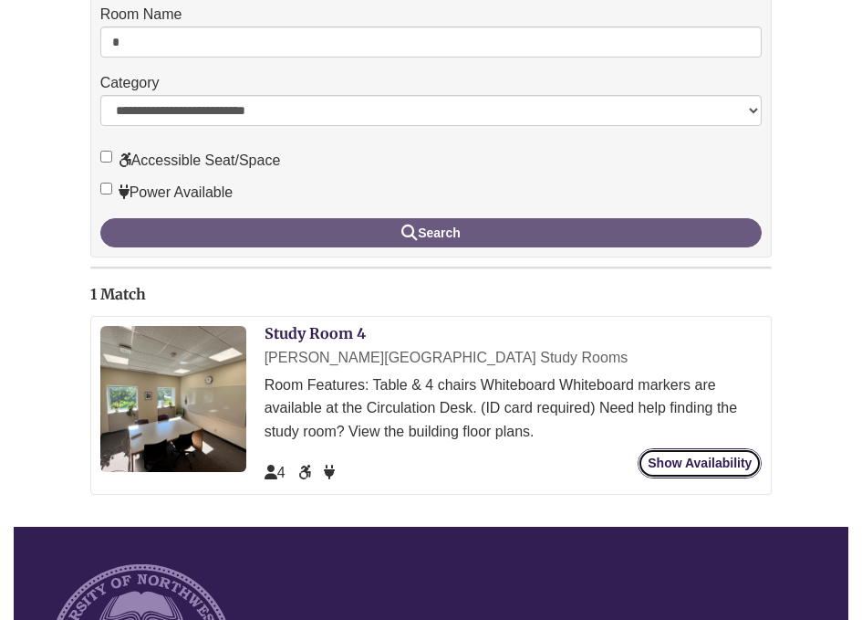
click at [660, 459] on link "Show Availability" at bounding box center [700, 463] width 124 height 30
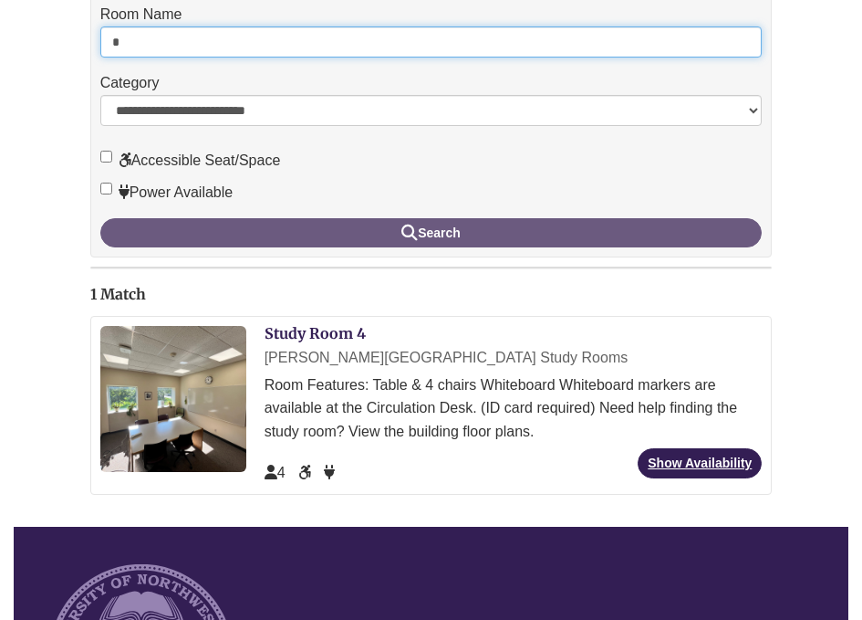
click at [190, 47] on input "*" at bounding box center [431, 41] width 663 height 31
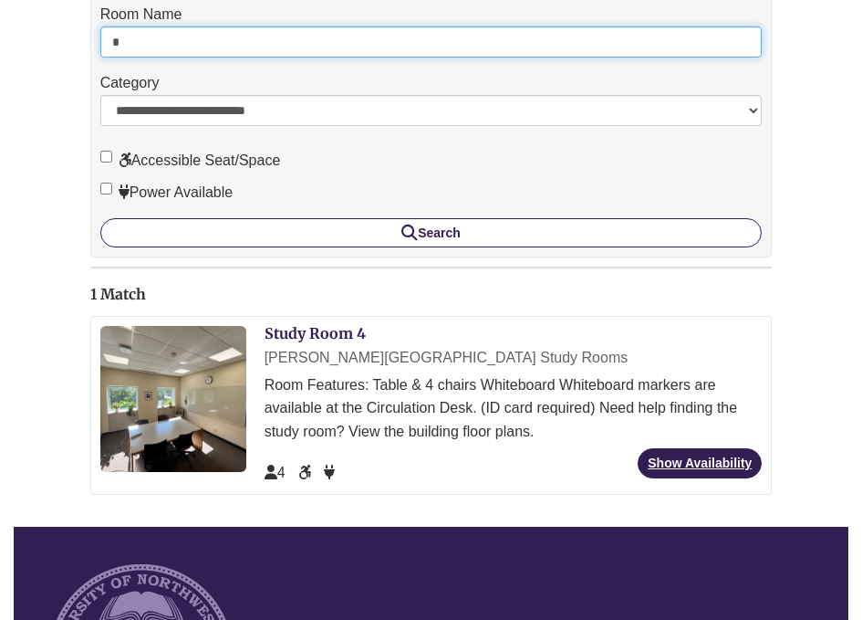
type input "*"
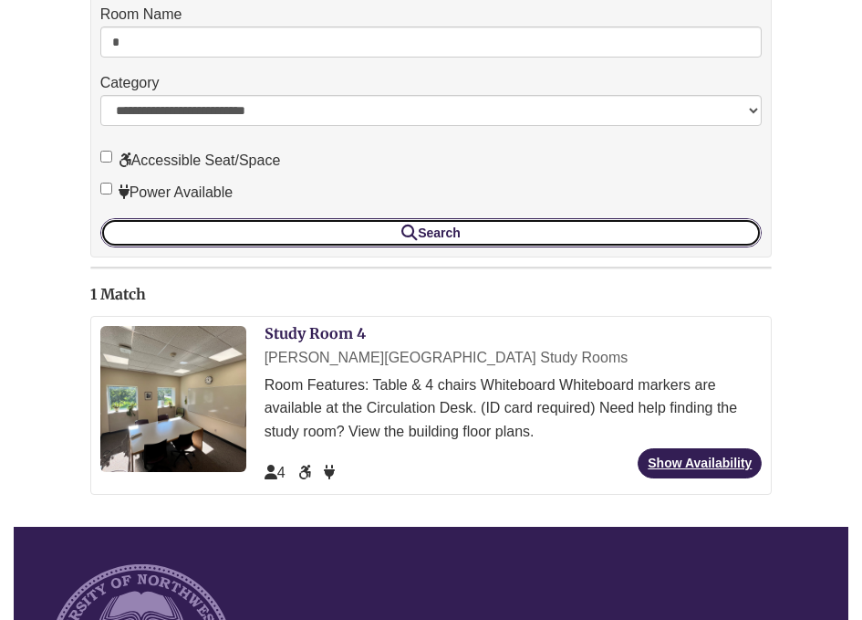
click at [297, 239] on button "Search" at bounding box center [431, 232] width 663 height 29
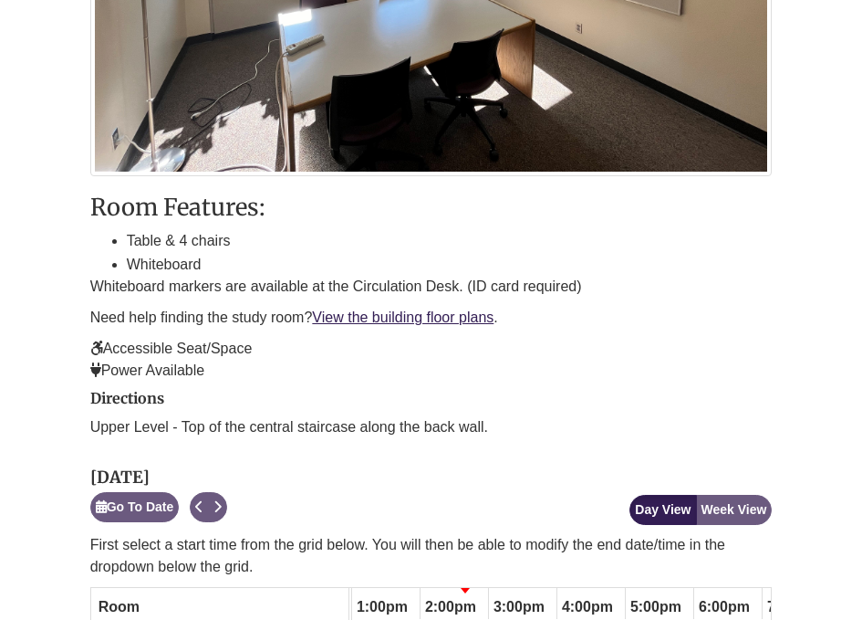
scroll to position [600, 0]
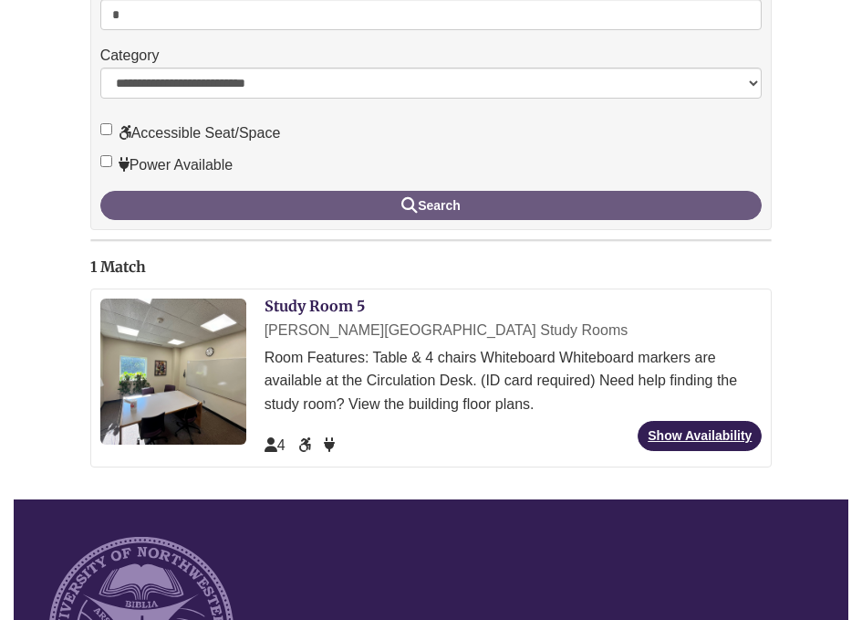
scroll to position [471, 0]
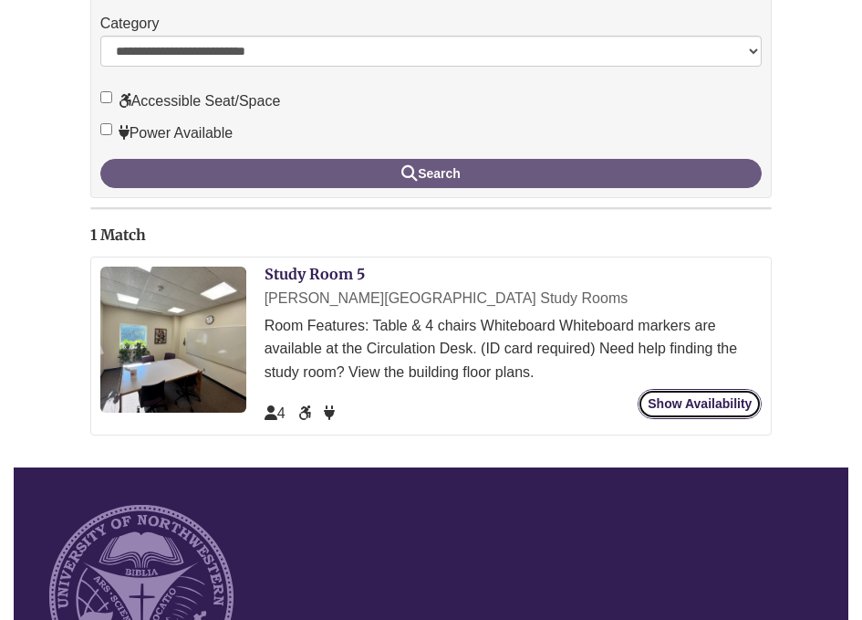
click at [737, 407] on link "Show Availability" at bounding box center [700, 404] width 124 height 30
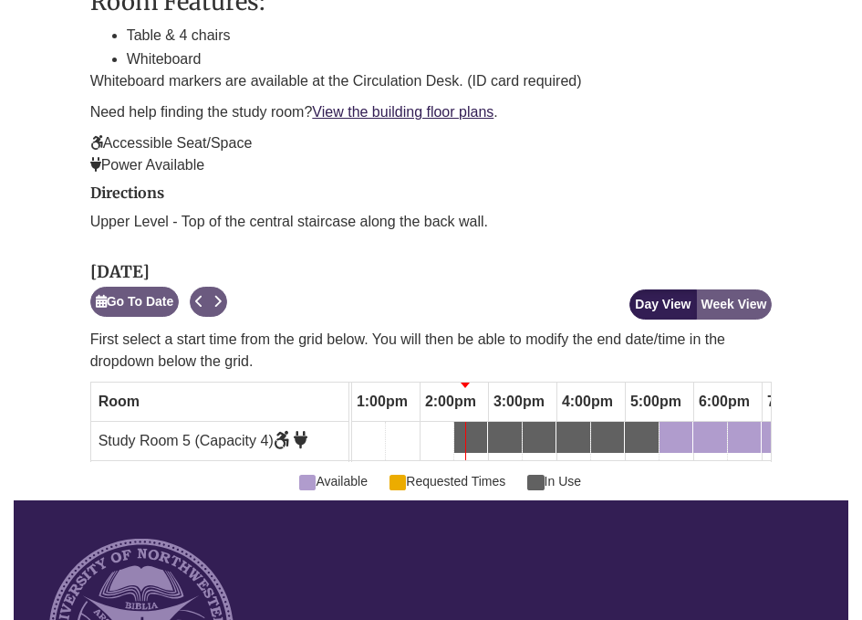
scroll to position [904, 0]
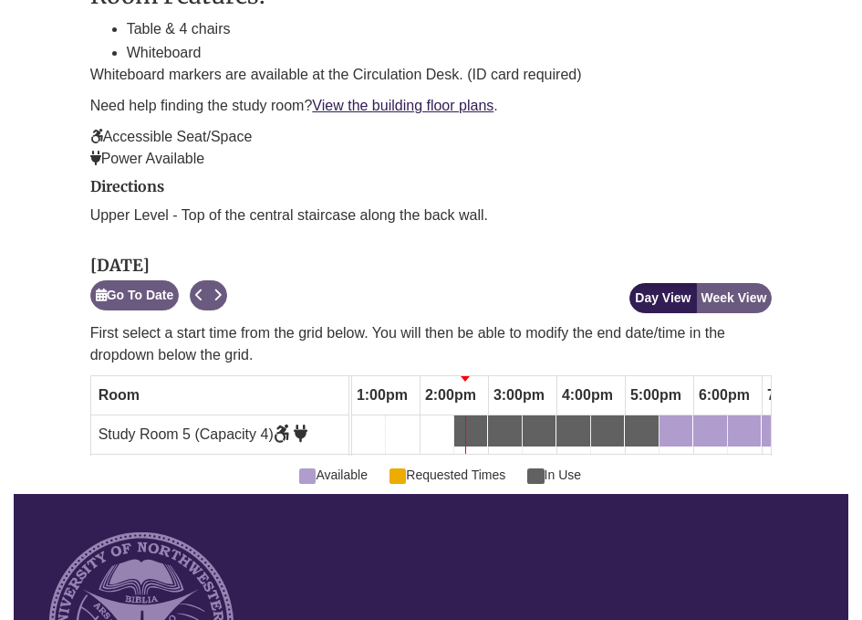
click at [463, 421] on div "2:30pm Sunday, September 7, 2025 - Study Room 5 - In Use" at bounding box center [459, 431] width 7 height 20
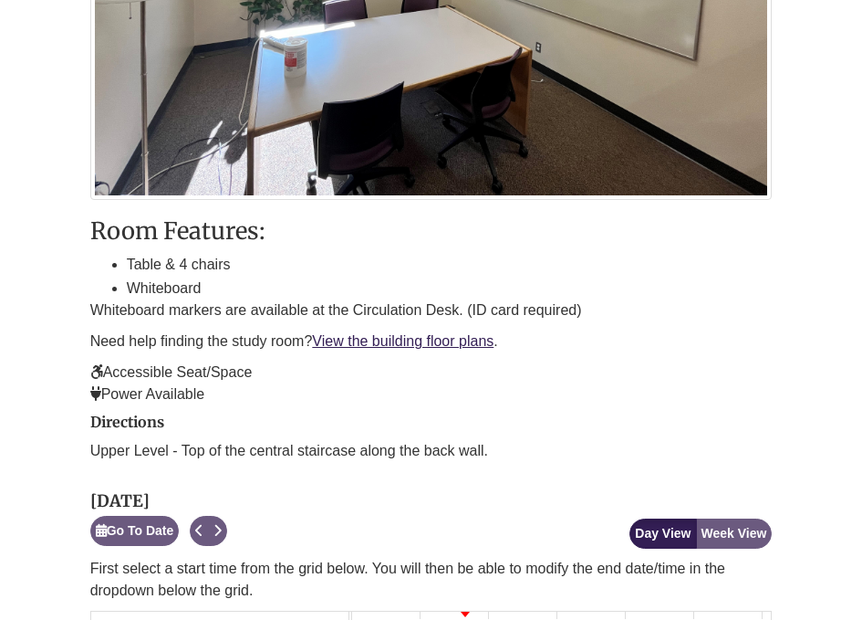
scroll to position [934, 0]
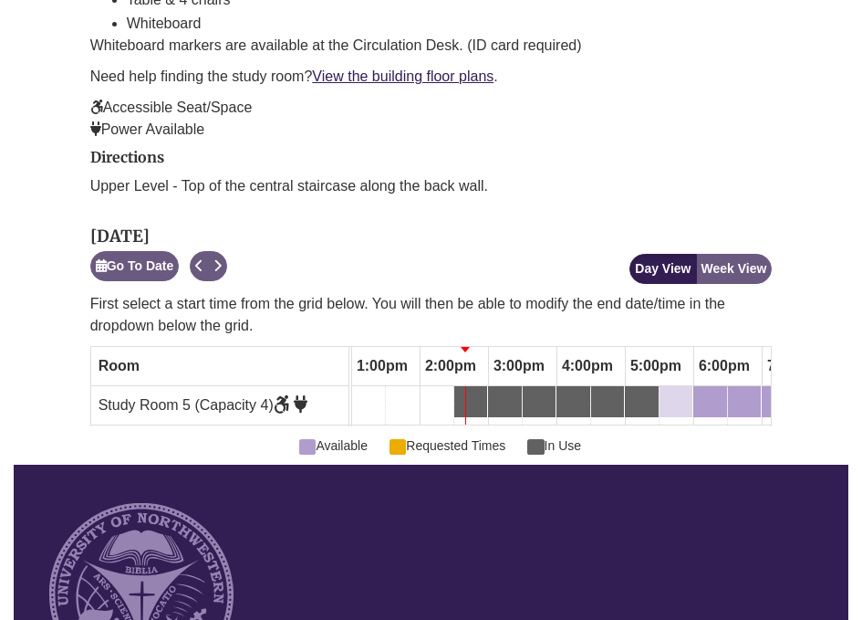
click at [673, 392] on div "5:30pm Sunday, September 7, 2025 - Study Room 5 - Available" at bounding box center [676, 402] width 29 height 20
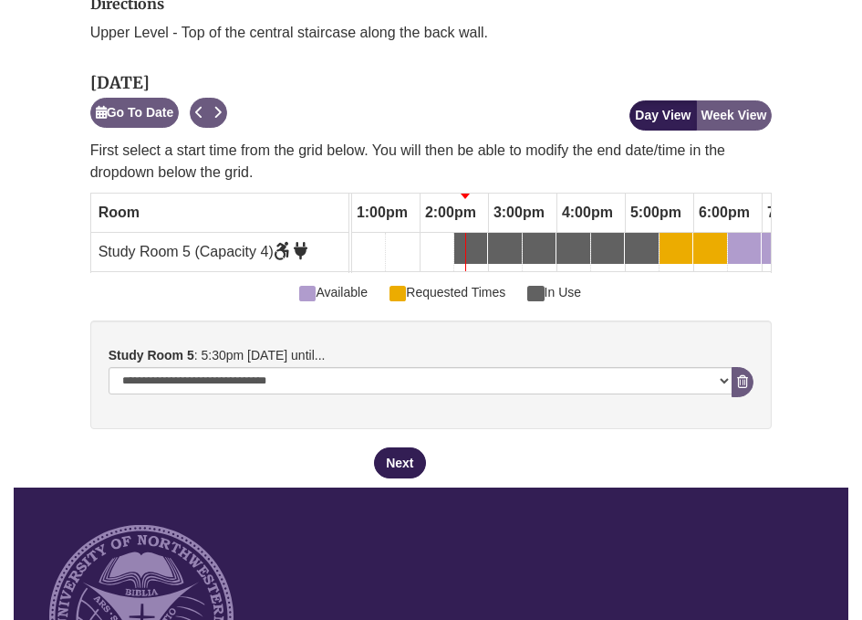
scroll to position [1102, 0]
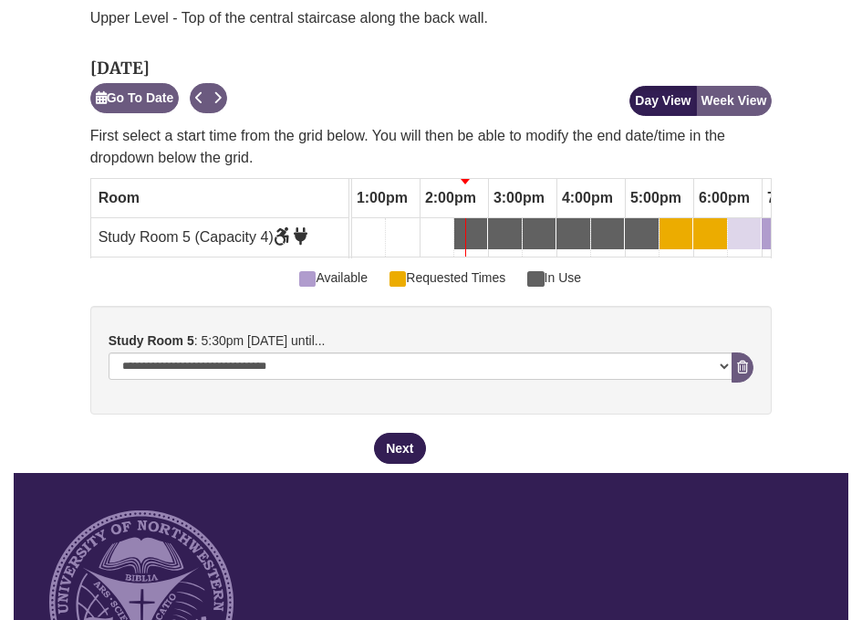
click at [734, 224] on div "6:30pm Sunday, September 7, 2025 - Study Room 5 - Available" at bounding box center [733, 234] width 7 height 20
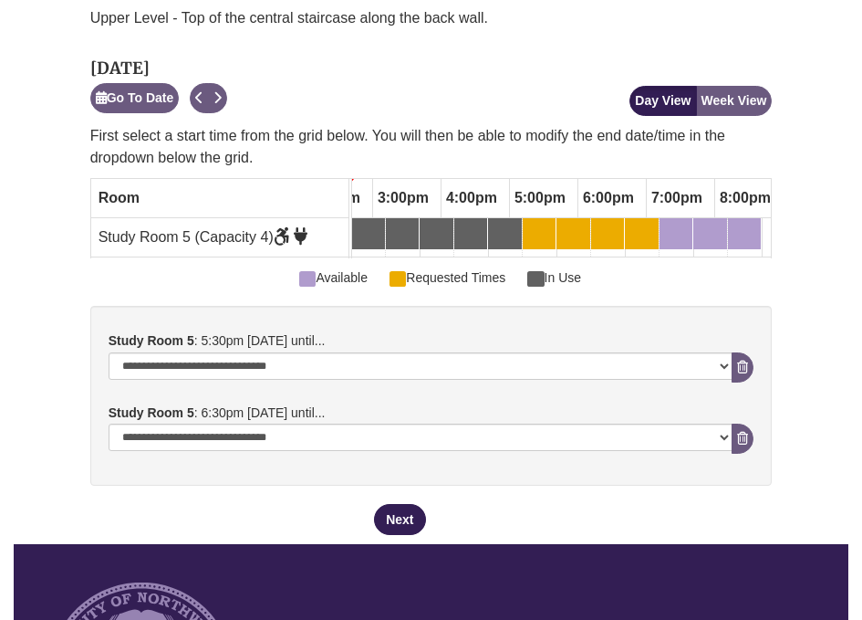
scroll to position [0, 1040]
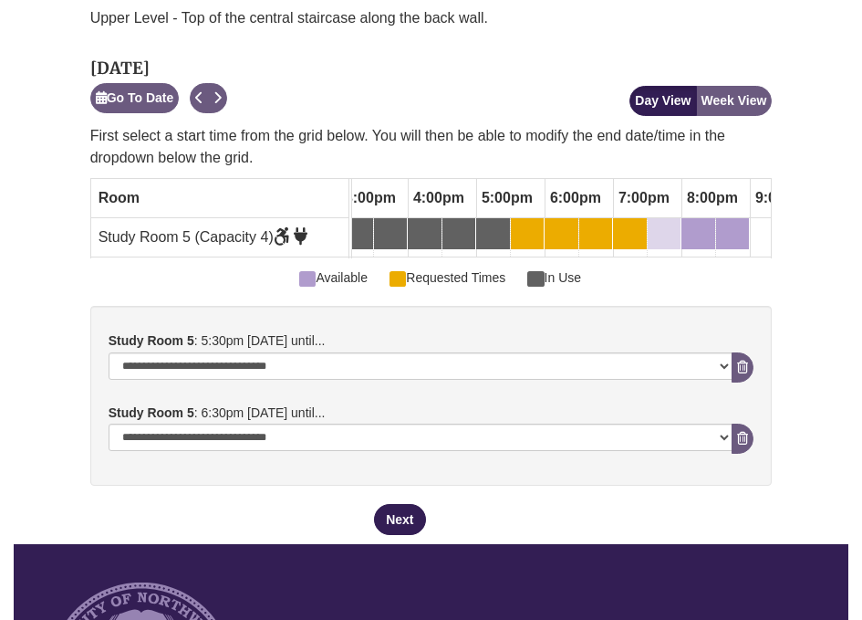
click at [660, 218] on link "7:30pm Sunday, September 7, 2025 - Study Room 5 - Available" at bounding box center [664, 233] width 33 height 31
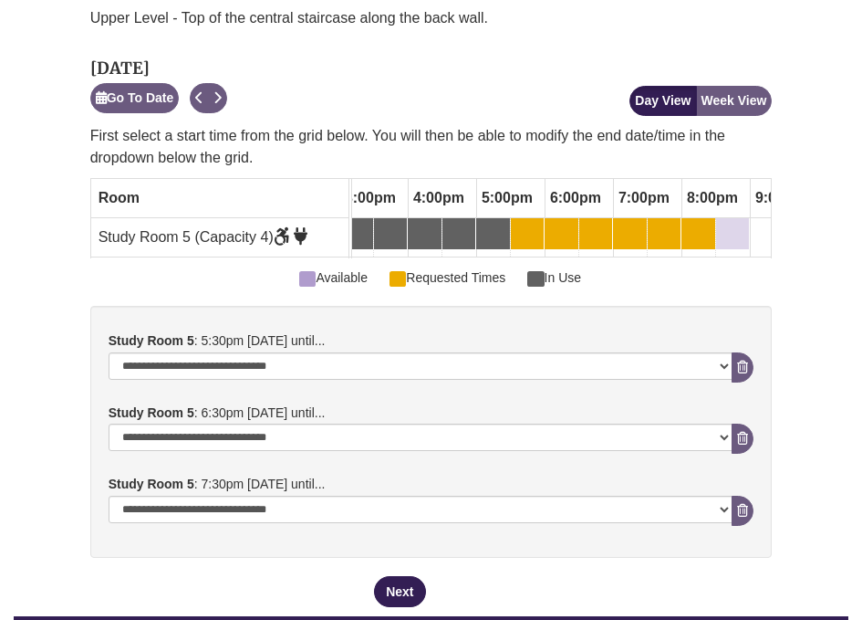
click at [719, 224] on div "8:30pm Sunday, September 7, 2025 - Study Room 5 - Available" at bounding box center [721, 234] width 7 height 20
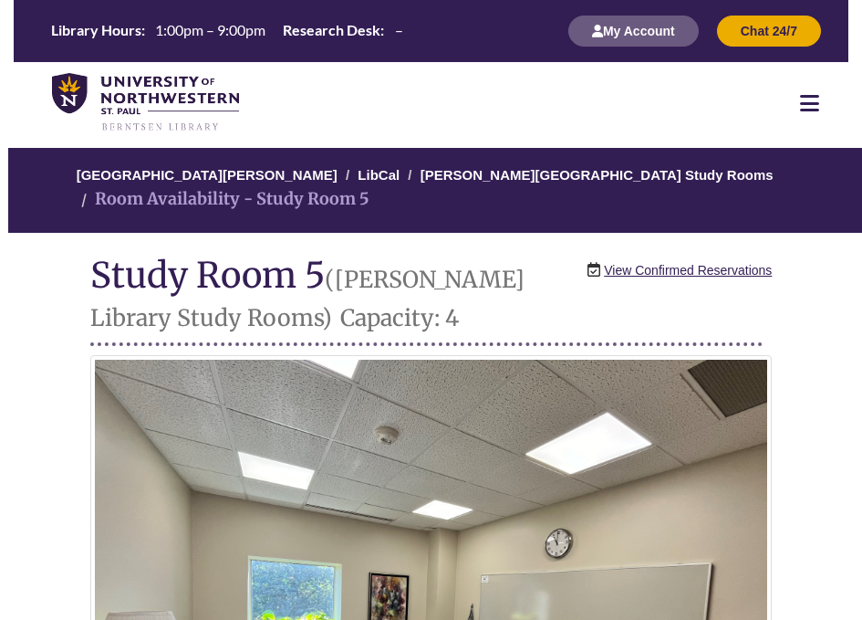
scroll to position [336, 0]
